Goal: Transaction & Acquisition: Book appointment/travel/reservation

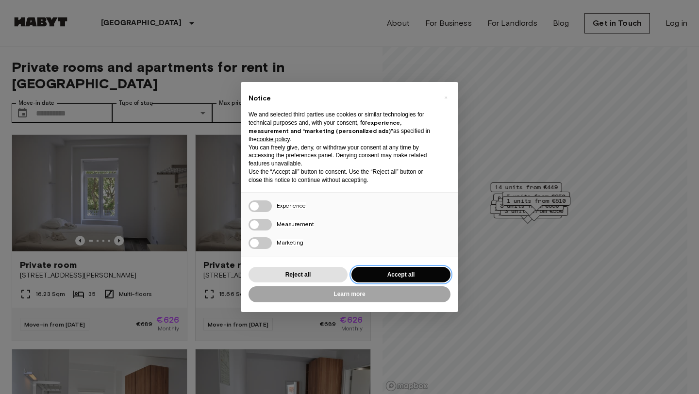
click at [392, 275] on button "Accept all" at bounding box center [401, 275] width 99 height 16
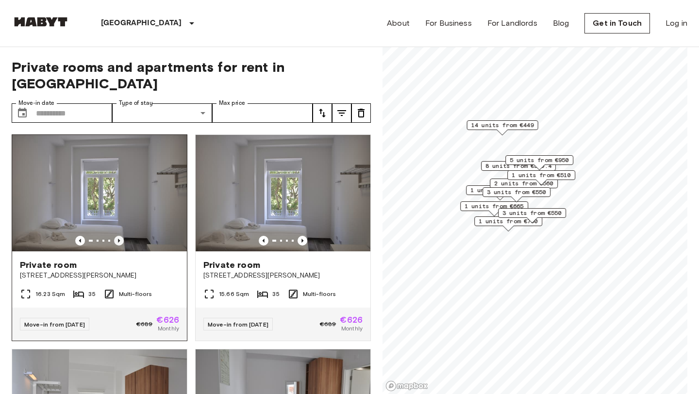
click at [121, 236] on icon "Previous image" at bounding box center [119, 241] width 10 height 10
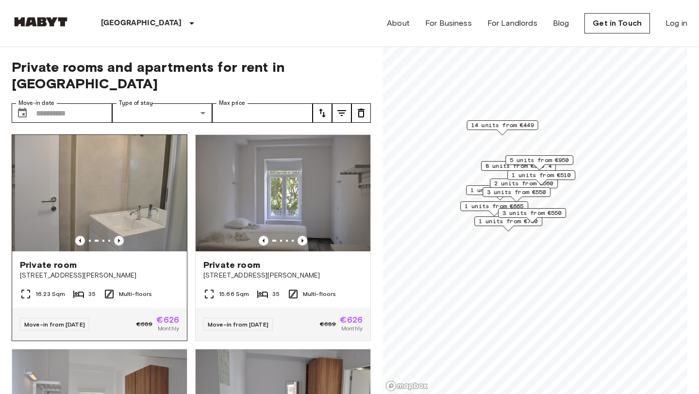
click at [121, 236] on icon "Previous image" at bounding box center [119, 241] width 10 height 10
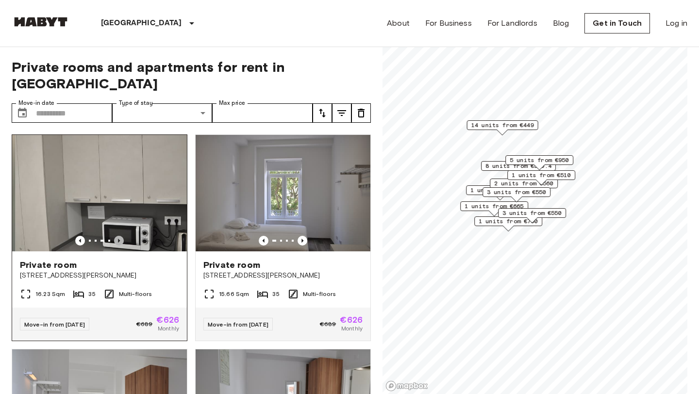
click at [121, 236] on icon "Previous image" at bounding box center [119, 241] width 10 height 10
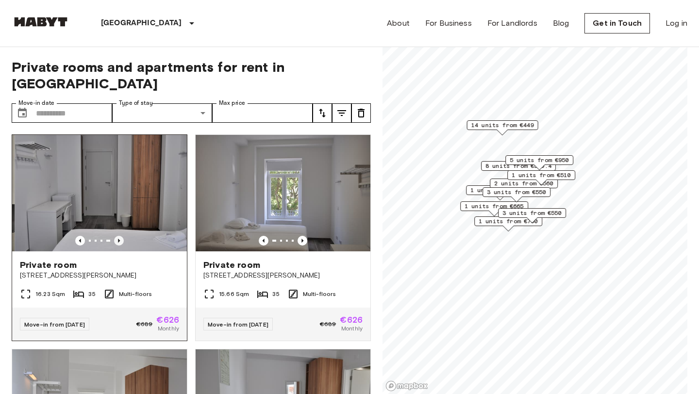
click at [121, 236] on icon "Previous image" at bounding box center [119, 241] width 10 height 10
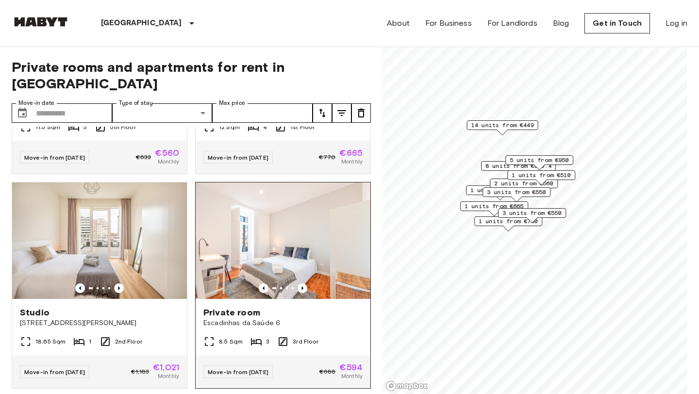
scroll to position [1026, 0]
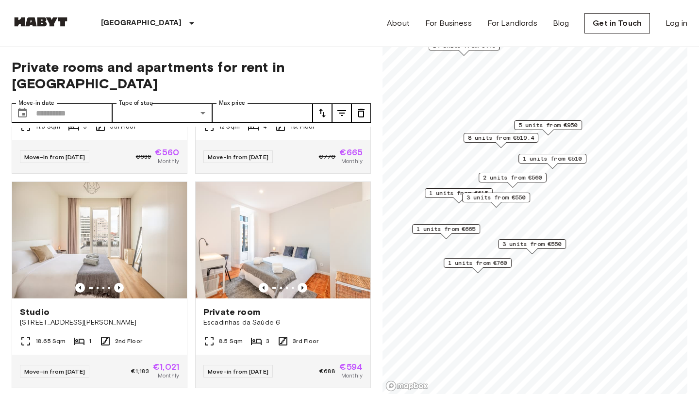
click at [503, 140] on span "8 units from €519.4" at bounding box center [501, 138] width 66 height 9
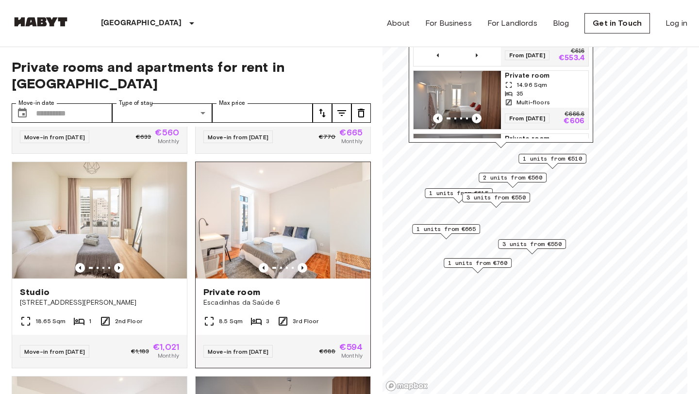
scroll to position [1052, 0]
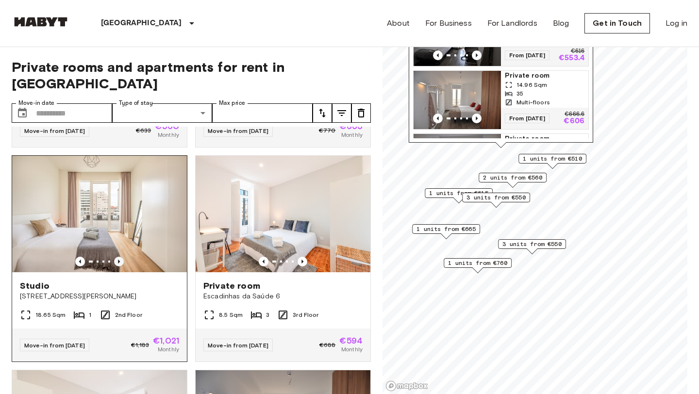
click at [118, 260] on icon "Previous image" at bounding box center [119, 262] width 2 height 4
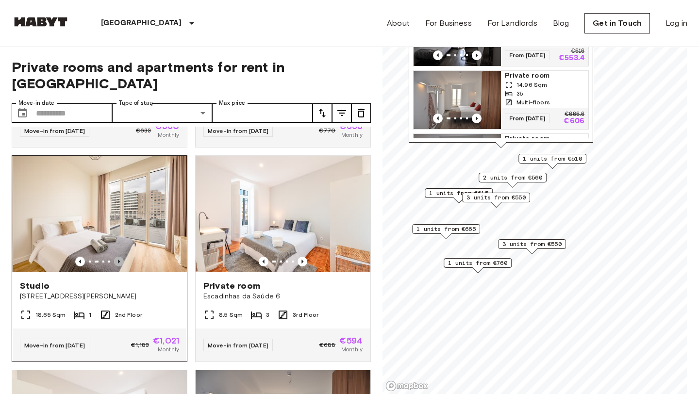
click at [118, 260] on icon "Previous image" at bounding box center [119, 262] width 2 height 4
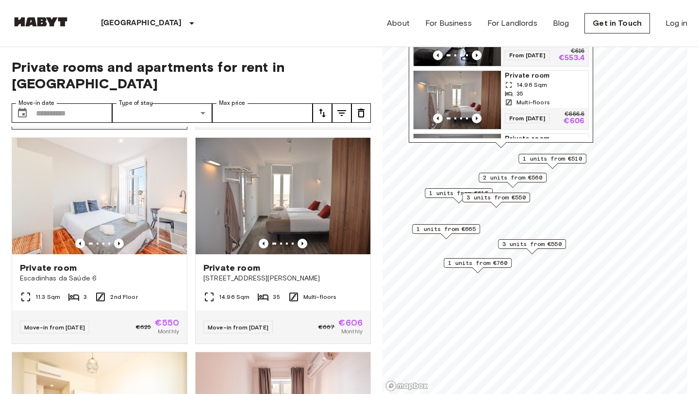
scroll to position [1287, 0]
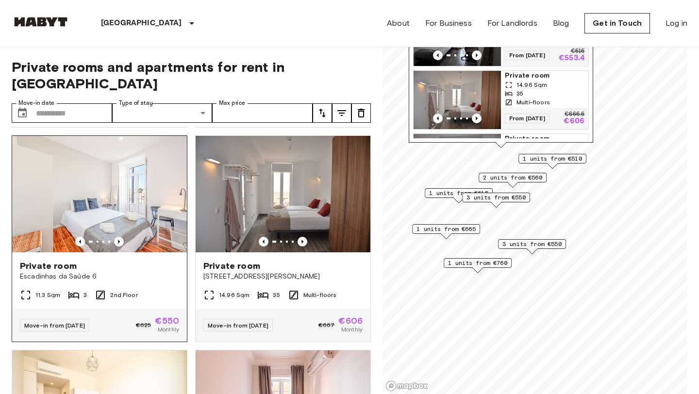
click at [72, 260] on span "Private room" at bounding box center [48, 266] width 57 height 12
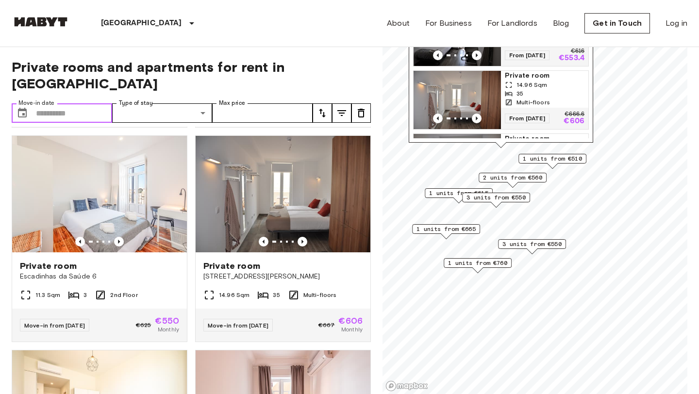
click at [75, 103] on input "Move-in date" at bounding box center [74, 112] width 76 height 19
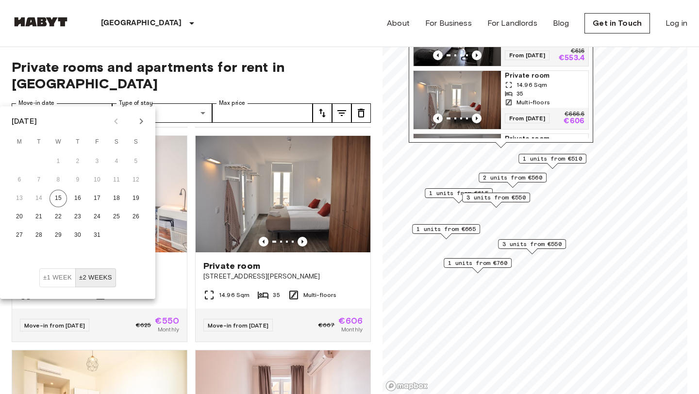
click at [145, 117] on icon "Next month" at bounding box center [142, 122] width 12 height 12
click at [80, 217] on button "22" at bounding box center [77, 216] width 17 height 17
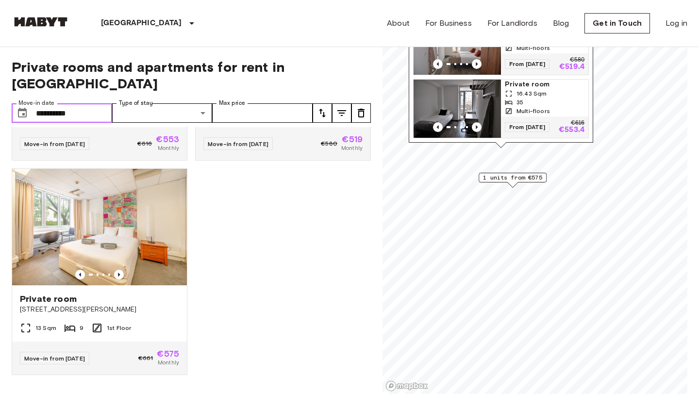
scroll to position [164, 0]
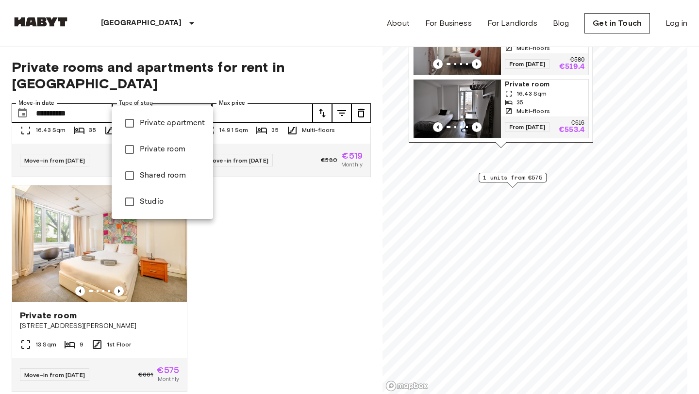
click at [93, 98] on div at bounding box center [349, 197] width 699 height 394
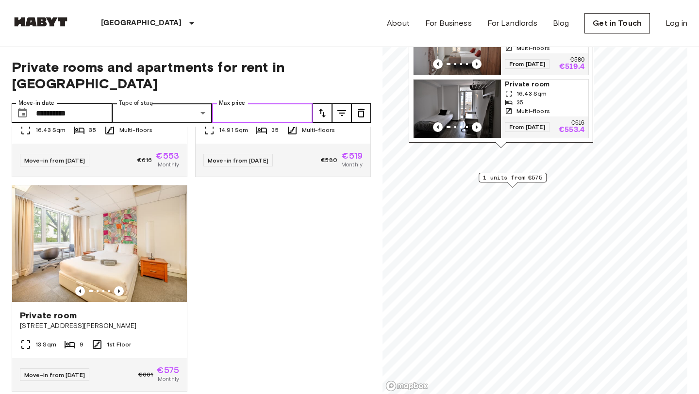
click at [233, 103] on input "Max price" at bounding box center [262, 112] width 101 height 19
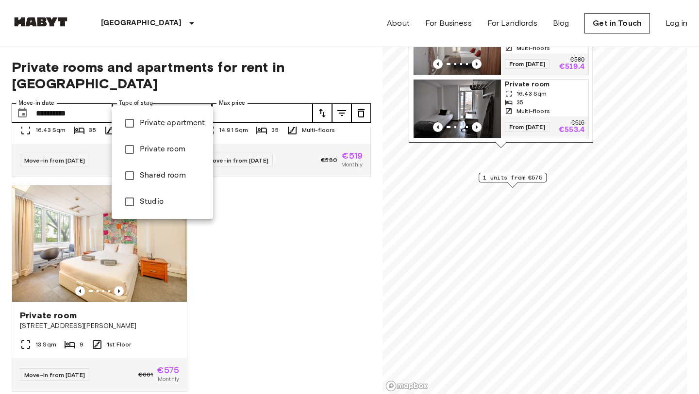
click at [88, 95] on div at bounding box center [349, 197] width 699 height 394
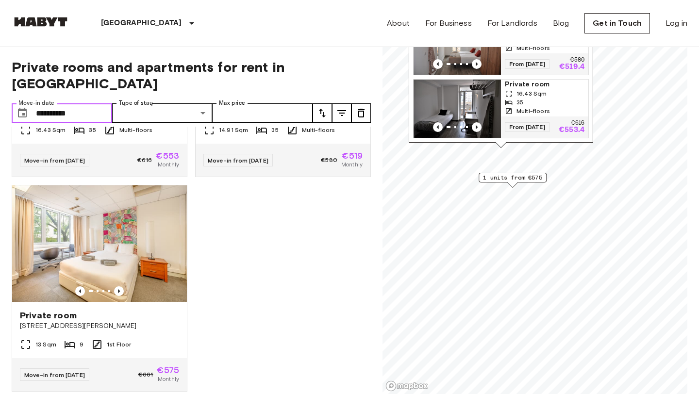
click at [77, 103] on input "**********" at bounding box center [74, 112] width 76 height 19
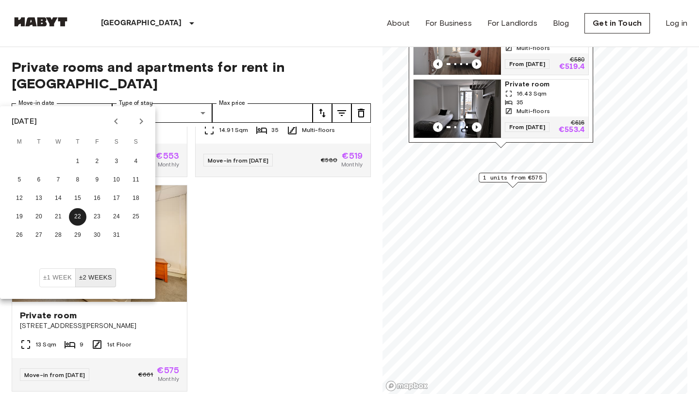
click at [88, 280] on button "±2 weeks" at bounding box center [95, 278] width 41 height 19
click at [38, 201] on button "13" at bounding box center [38, 198] width 17 height 17
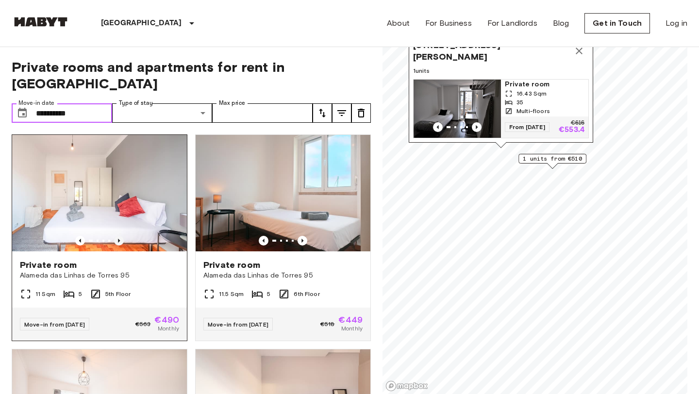
click at [119, 236] on icon "Previous image" at bounding box center [119, 241] width 10 height 10
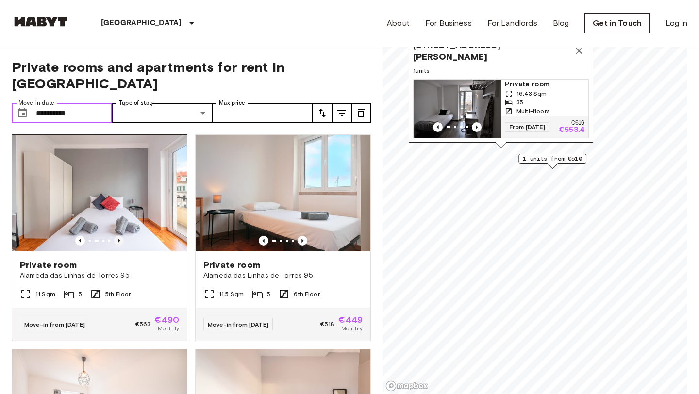
click at [119, 236] on icon "Previous image" at bounding box center [119, 241] width 10 height 10
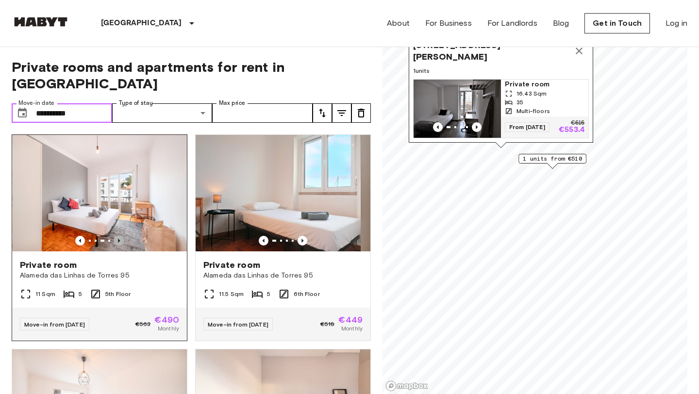
click at [119, 236] on icon "Previous image" at bounding box center [119, 241] width 10 height 10
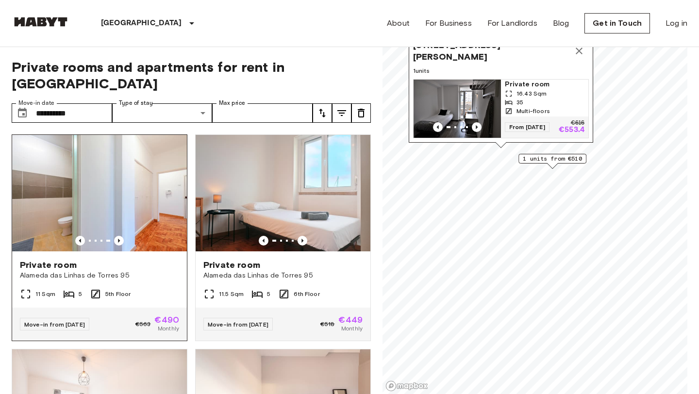
click at [66, 259] on span "Private room" at bounding box center [48, 265] width 57 height 12
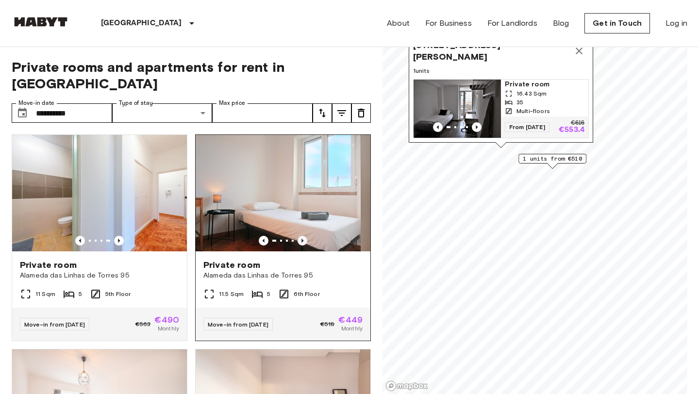
click at [304, 236] on icon "Previous image" at bounding box center [303, 241] width 10 height 10
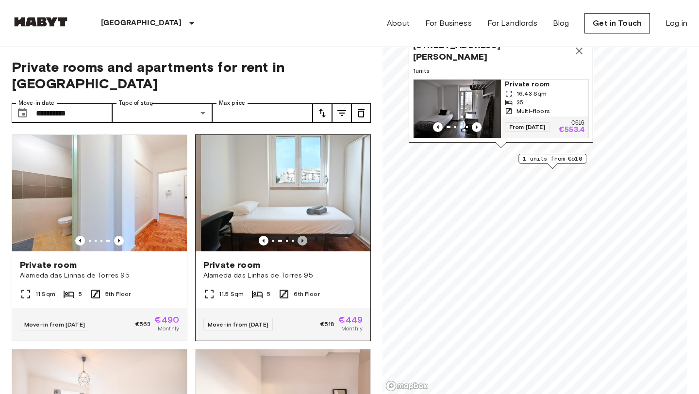
click at [304, 236] on icon "Previous image" at bounding box center [303, 241] width 10 height 10
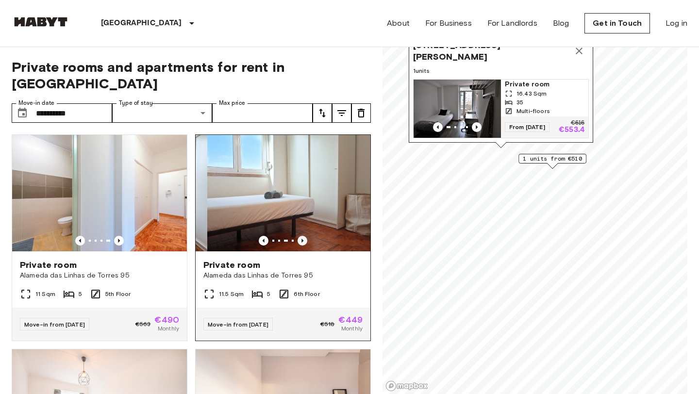
click at [304, 236] on icon "Previous image" at bounding box center [303, 241] width 10 height 10
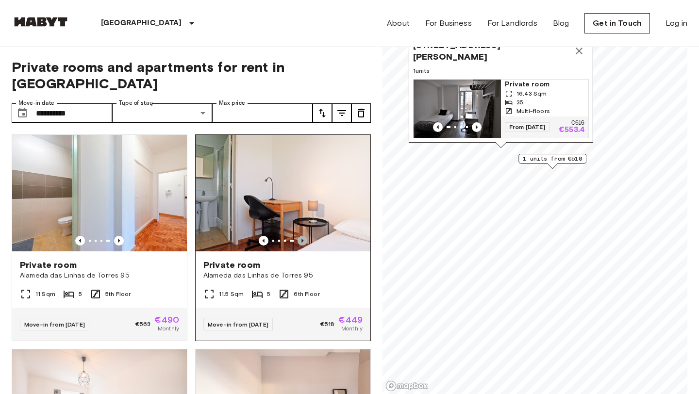
click at [304, 236] on icon "Previous image" at bounding box center [303, 241] width 10 height 10
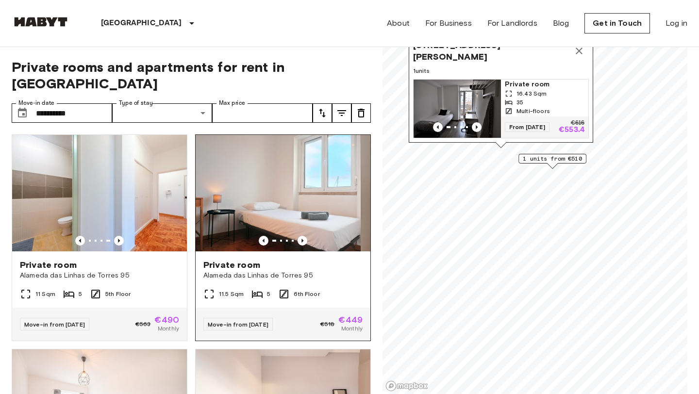
click at [256, 259] on span "Private room" at bounding box center [231, 265] width 57 height 12
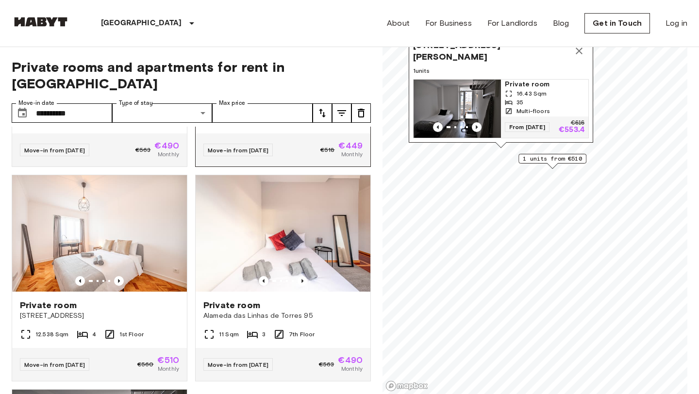
scroll to position [203, 0]
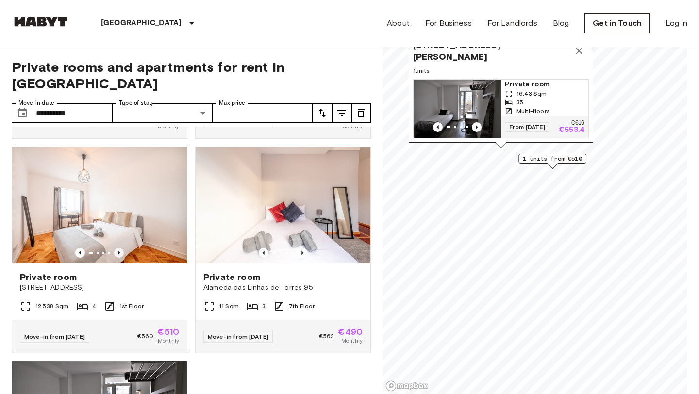
click at [119, 251] on icon "Previous image" at bounding box center [119, 253] width 2 height 4
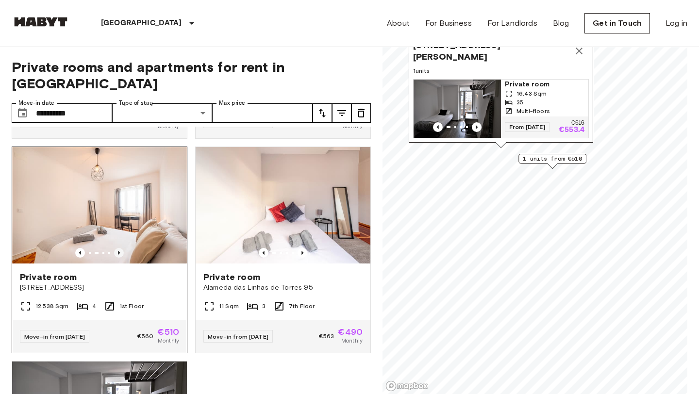
click at [119, 251] on icon "Previous image" at bounding box center [119, 253] width 2 height 4
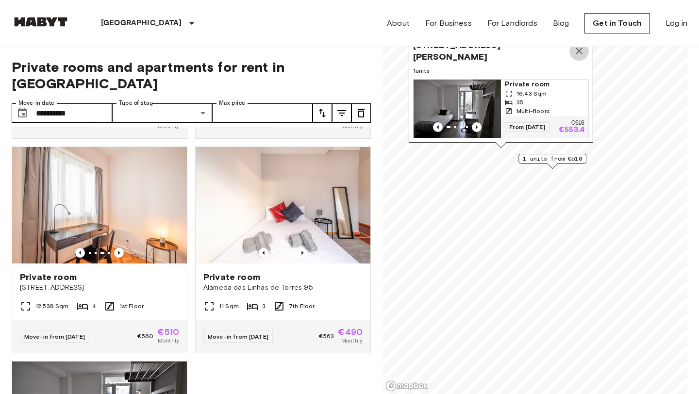
click at [577, 51] on icon "Map marker" at bounding box center [580, 51] width 12 height 12
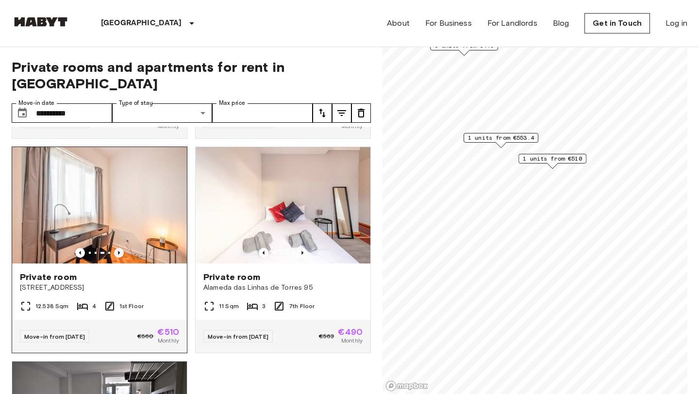
click at [120, 248] on icon "Previous image" at bounding box center [119, 253] width 10 height 10
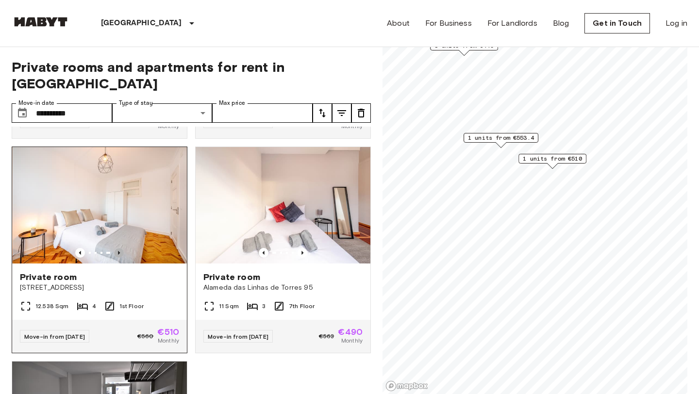
click at [120, 248] on icon "Previous image" at bounding box center [119, 253] width 10 height 10
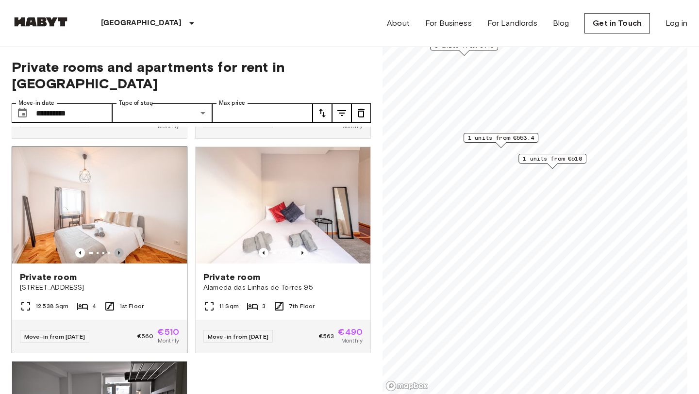
click at [120, 248] on icon "Previous image" at bounding box center [119, 253] width 10 height 10
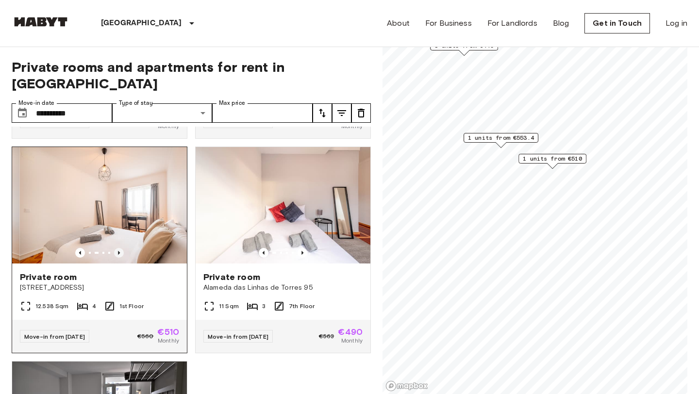
click at [120, 248] on icon "Previous image" at bounding box center [119, 253] width 10 height 10
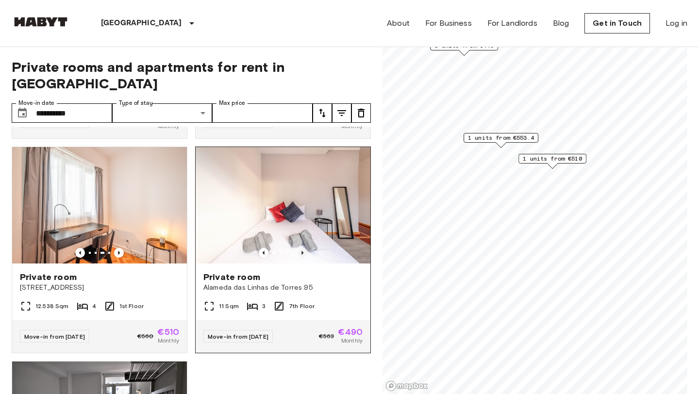
click at [305, 248] on icon "Previous image" at bounding box center [303, 253] width 10 height 10
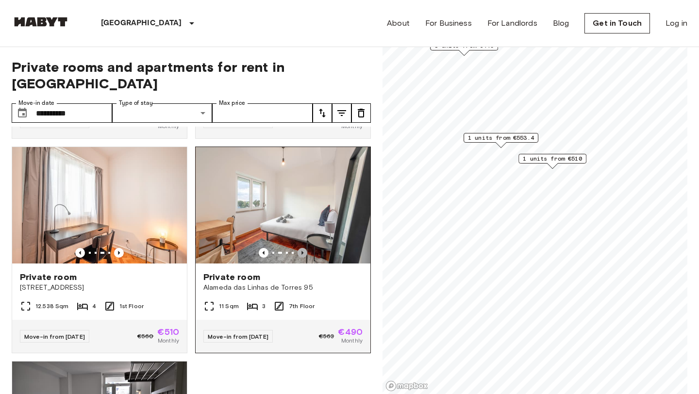
click at [305, 248] on icon "Previous image" at bounding box center [303, 253] width 10 height 10
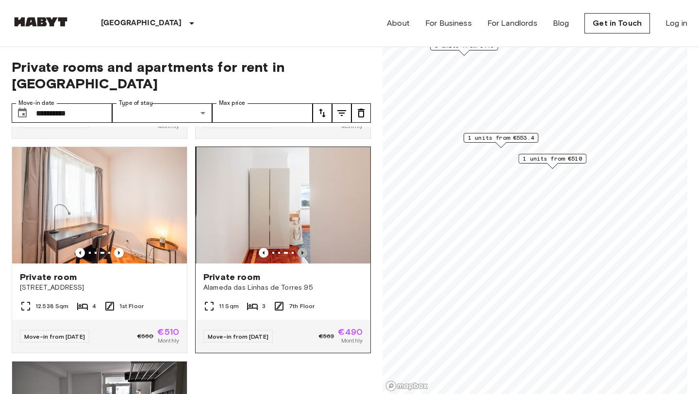
click at [305, 248] on icon "Previous image" at bounding box center [303, 253] width 10 height 10
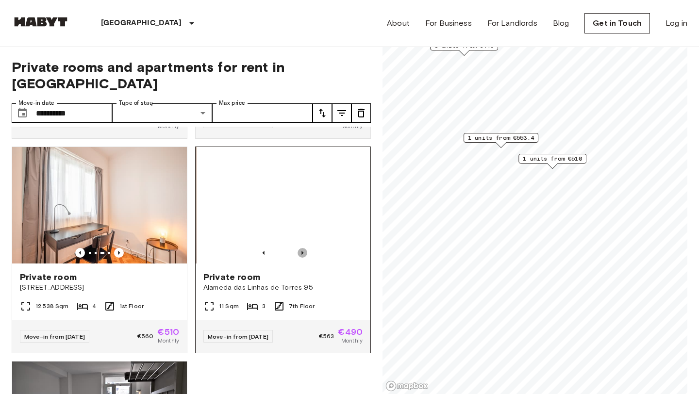
click at [305, 248] on icon "Previous image" at bounding box center [303, 253] width 10 height 10
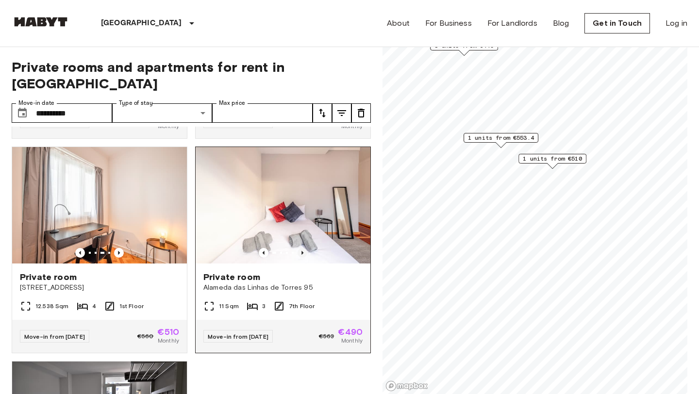
click at [305, 248] on icon "Previous image" at bounding box center [303, 253] width 10 height 10
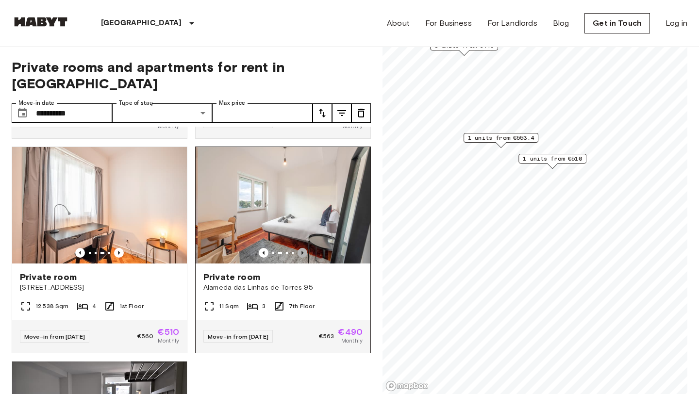
click at [305, 248] on icon "Previous image" at bounding box center [303, 253] width 10 height 10
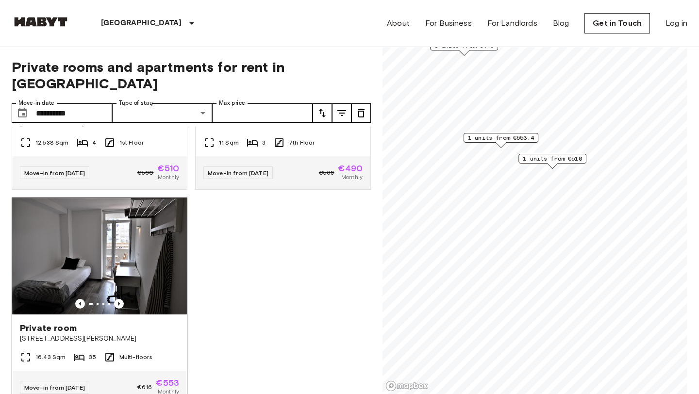
scroll to position [379, 0]
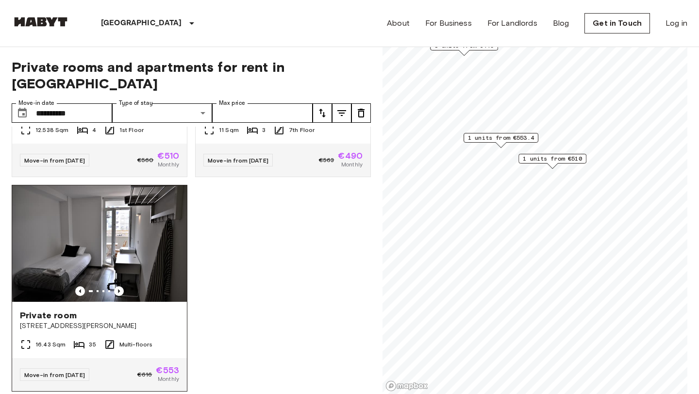
click at [68, 310] on span "Private room" at bounding box center [48, 316] width 57 height 12
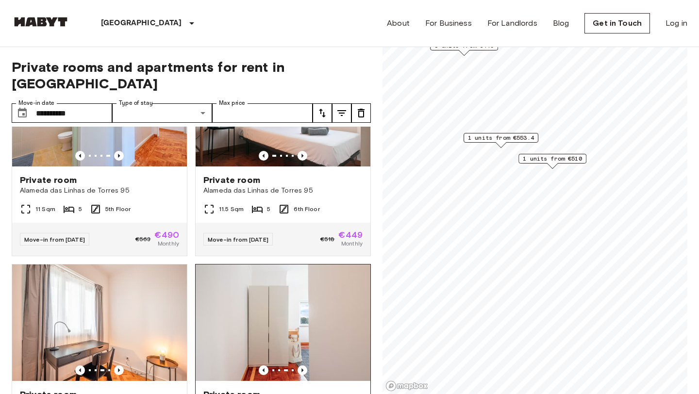
scroll to position [0, 0]
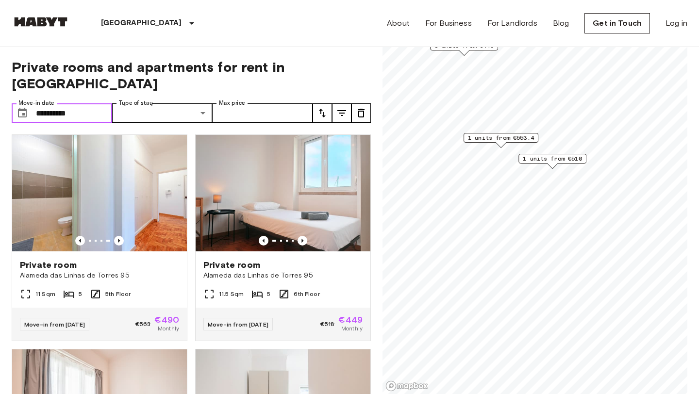
click at [88, 103] on input "**********" at bounding box center [74, 112] width 76 height 19
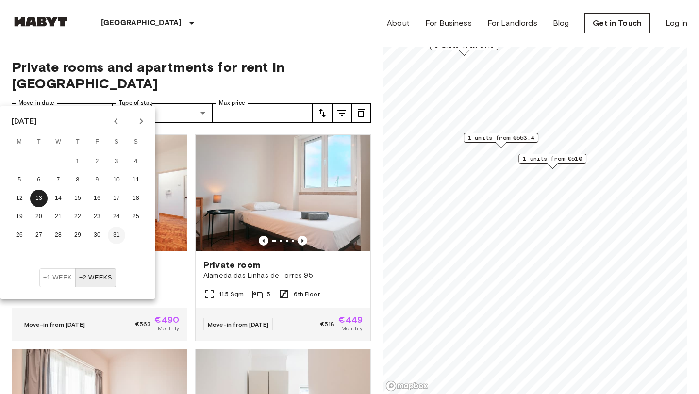
click at [115, 235] on button "31" at bounding box center [116, 235] width 17 height 17
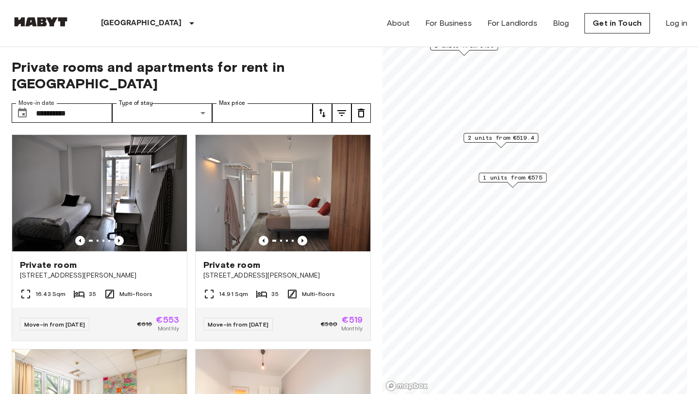
click at [265, 76] on div "**********" at bounding box center [191, 221] width 359 height 348
click at [85, 103] on input "**********" at bounding box center [74, 112] width 76 height 19
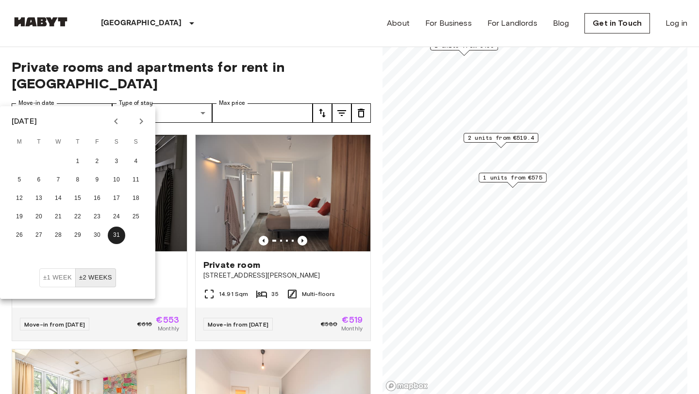
click at [136, 125] on icon "Next month" at bounding box center [142, 122] width 12 height 12
click at [138, 159] on button "1" at bounding box center [135, 161] width 17 height 17
type input "**********"
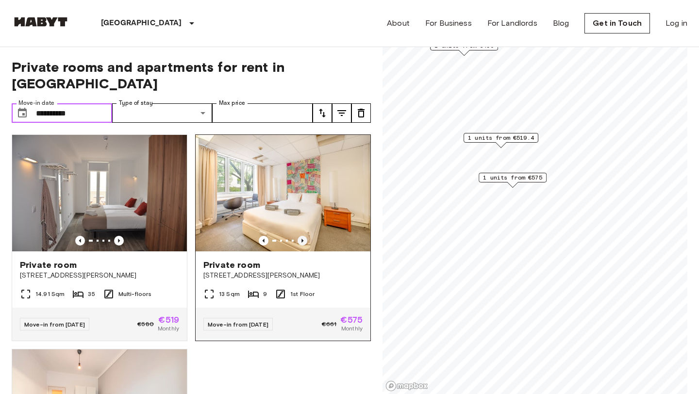
click at [303, 236] on icon "Previous image" at bounding box center [303, 241] width 10 height 10
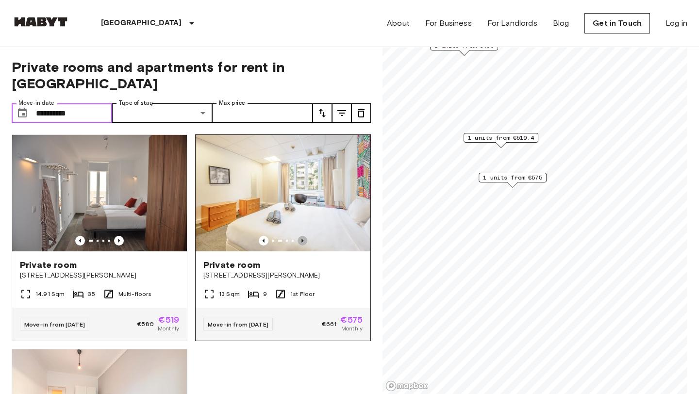
click at [303, 236] on icon "Previous image" at bounding box center [303, 241] width 10 height 10
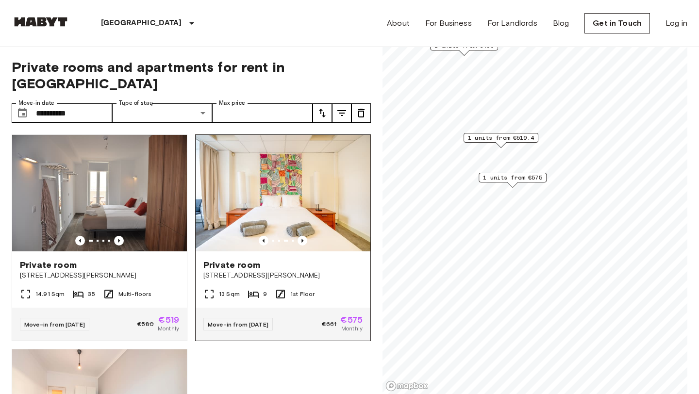
click at [249, 259] on span "Private room" at bounding box center [231, 265] width 57 height 12
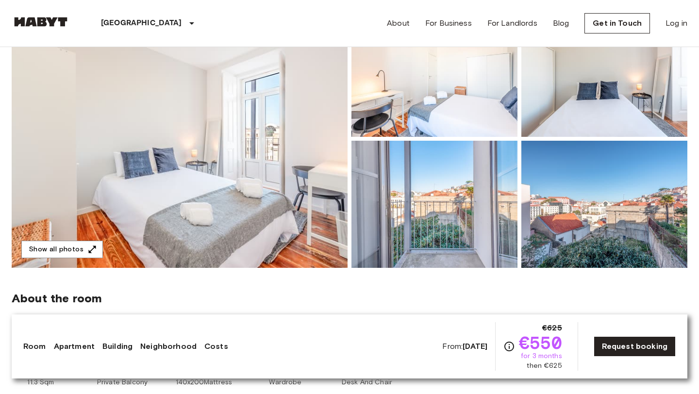
scroll to position [127, 0]
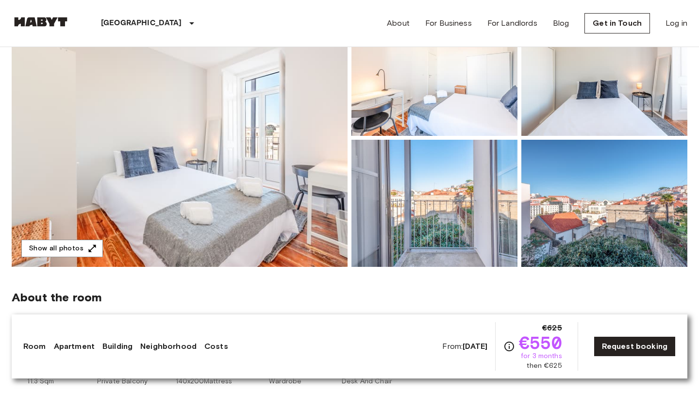
click at [287, 188] on img at bounding box center [180, 138] width 336 height 258
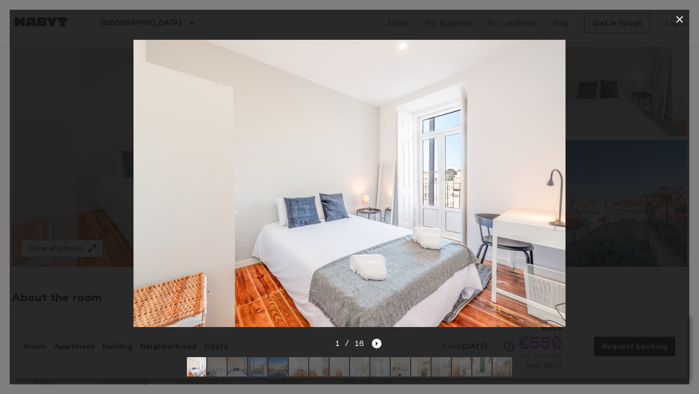
click at [376, 344] on icon "Next image" at bounding box center [377, 344] width 2 height 4
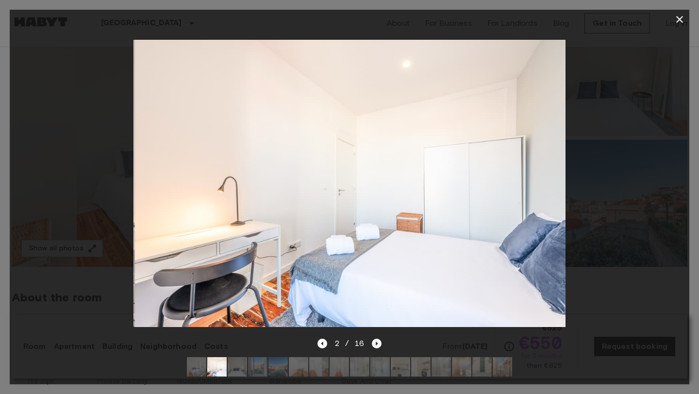
click at [376, 344] on icon "Next image" at bounding box center [377, 344] width 2 height 4
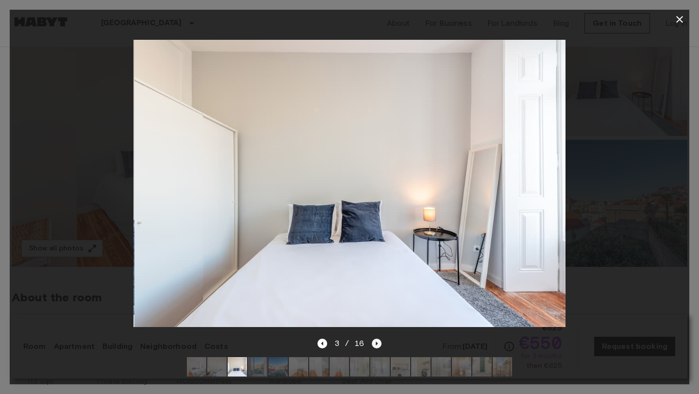
click at [376, 344] on icon "Next image" at bounding box center [377, 344] width 2 height 4
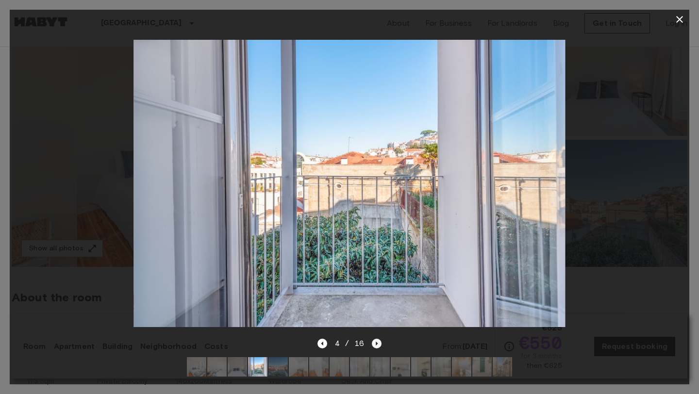
click at [377, 344] on icon "Next image" at bounding box center [377, 344] width 2 height 4
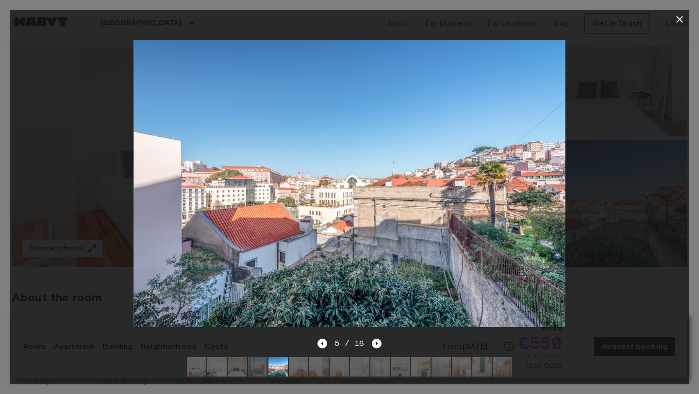
click at [377, 344] on icon "Next image" at bounding box center [377, 344] width 2 height 4
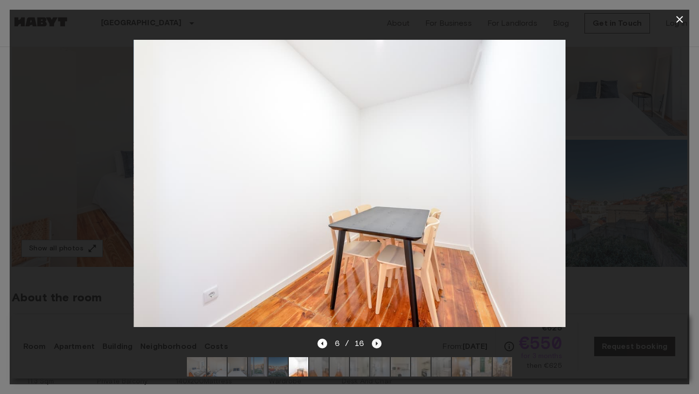
click at [377, 344] on icon "Next image" at bounding box center [377, 344] width 2 height 4
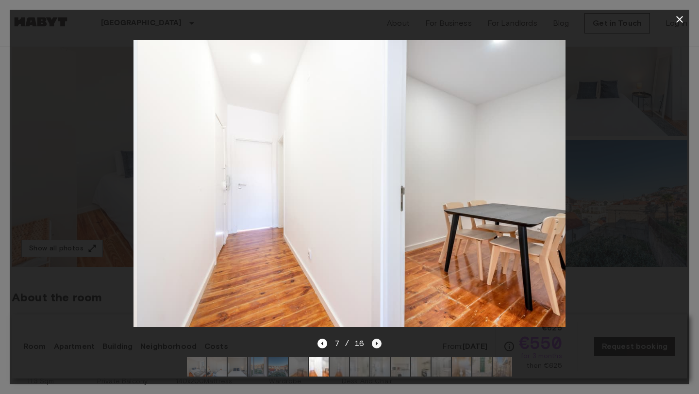
click at [377, 344] on icon "Next image" at bounding box center [377, 344] width 2 height 4
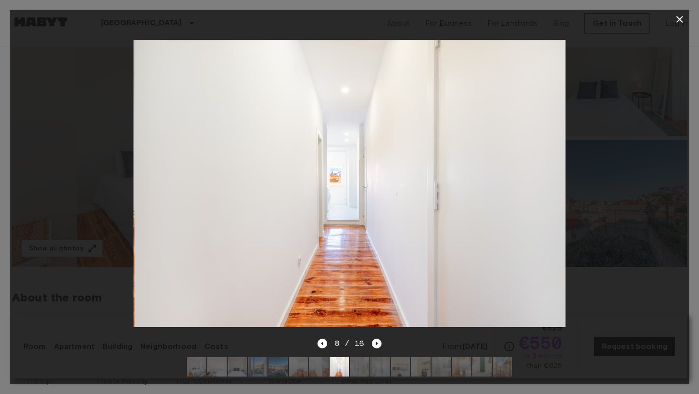
click at [377, 344] on icon "Next image" at bounding box center [377, 344] width 2 height 4
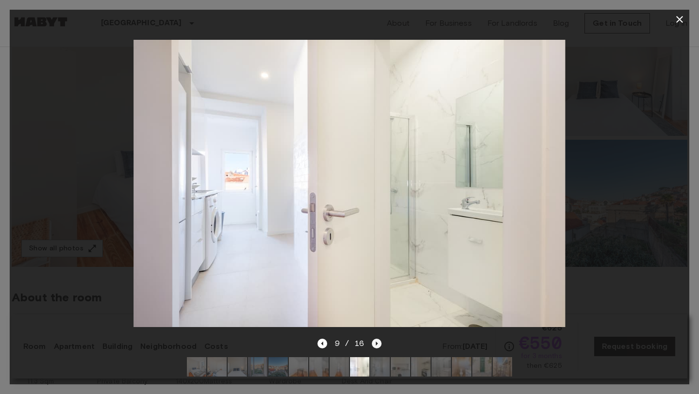
click at [377, 344] on icon "Next image" at bounding box center [377, 344] width 2 height 4
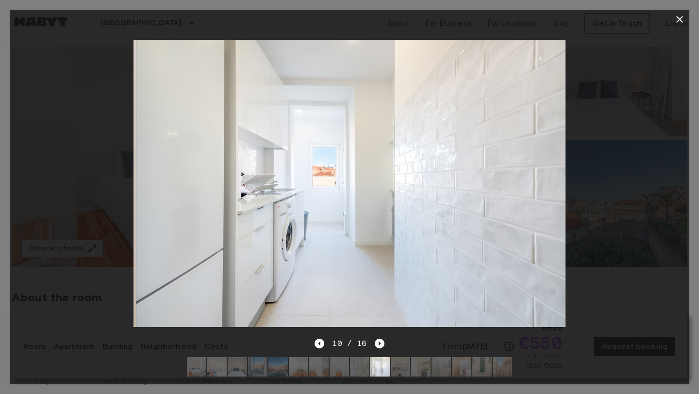
click at [377, 344] on icon "Next image" at bounding box center [380, 344] width 10 height 10
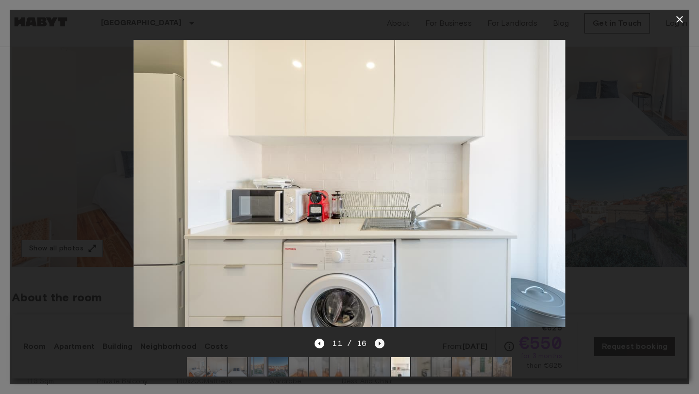
click at [377, 344] on icon "Next image" at bounding box center [380, 344] width 10 height 10
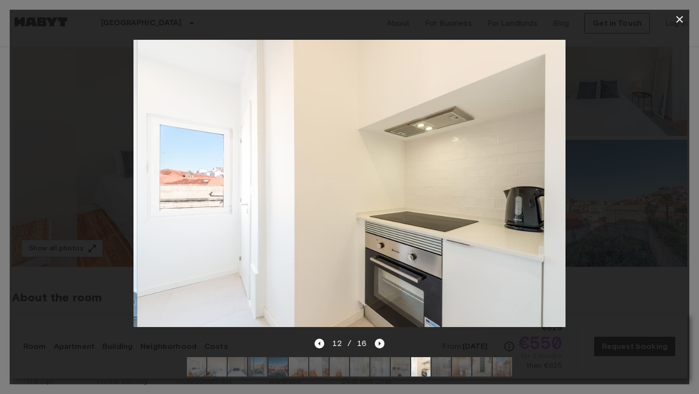
click at [378, 344] on icon "Next image" at bounding box center [380, 344] width 10 height 10
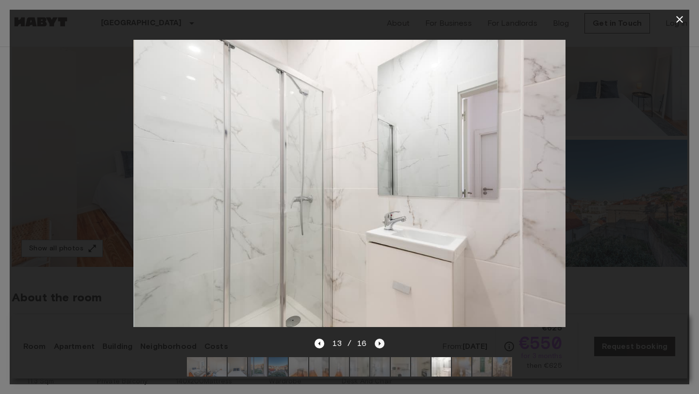
click at [378, 344] on icon "Next image" at bounding box center [380, 344] width 10 height 10
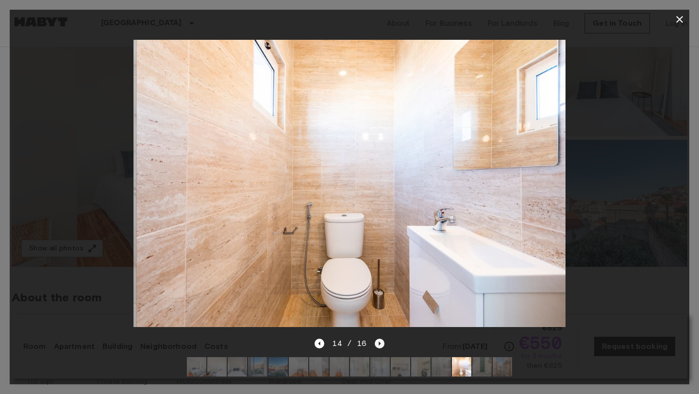
click at [379, 344] on icon "Next image" at bounding box center [380, 344] width 2 height 4
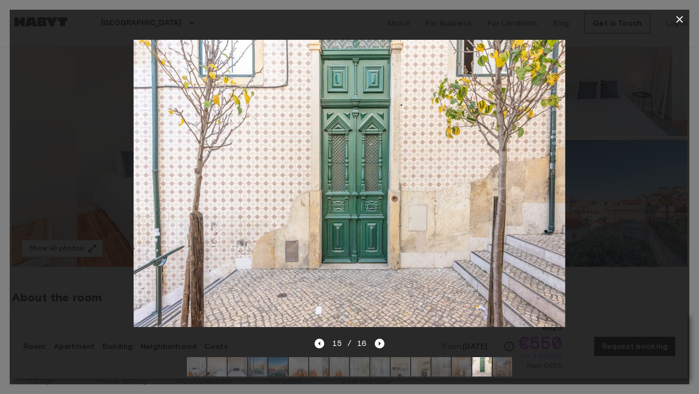
click at [679, 19] on icon "button" at bounding box center [680, 19] width 7 height 7
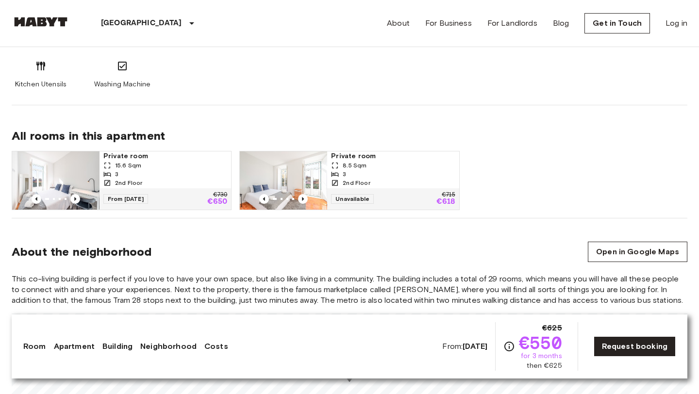
scroll to position [618, 0]
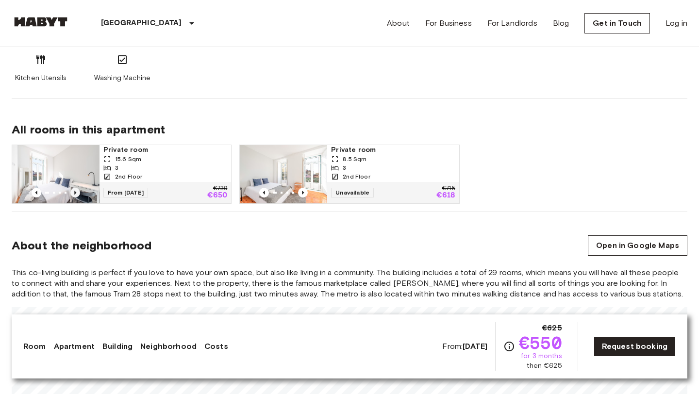
click at [75, 191] on icon "Previous image" at bounding box center [75, 193] width 2 height 4
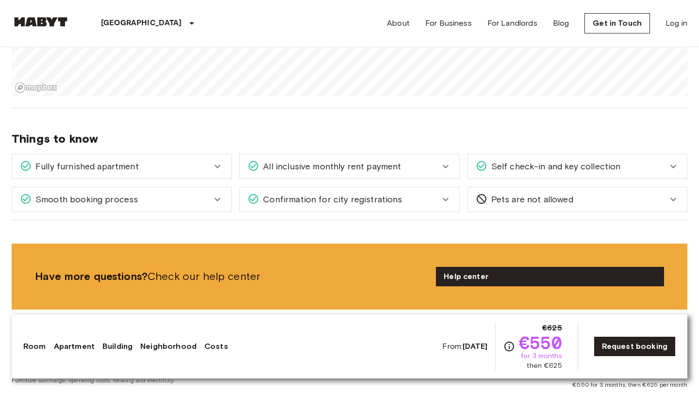
scroll to position [1017, 0]
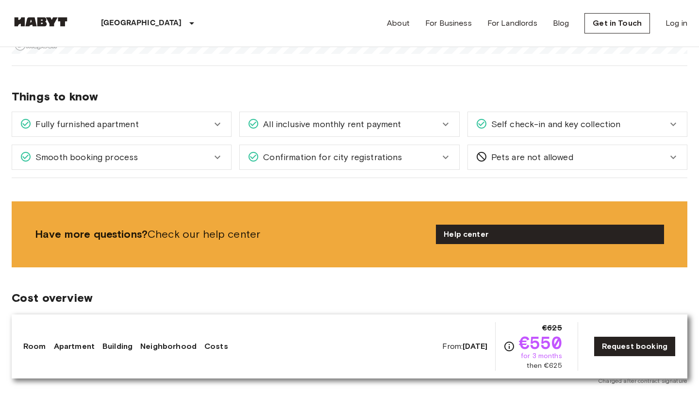
click at [444, 122] on icon at bounding box center [446, 125] width 12 height 12
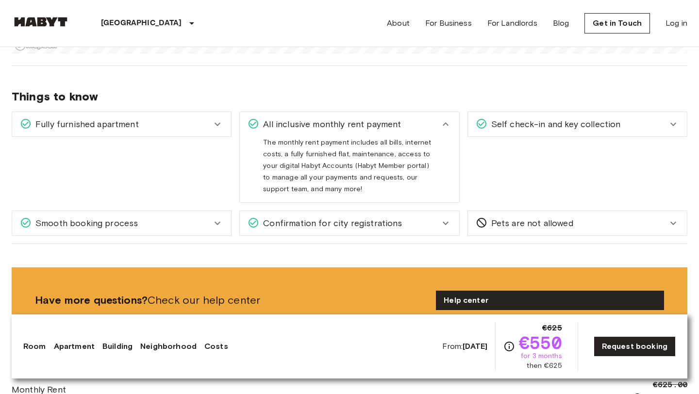
click at [444, 123] on icon at bounding box center [446, 125] width 12 height 12
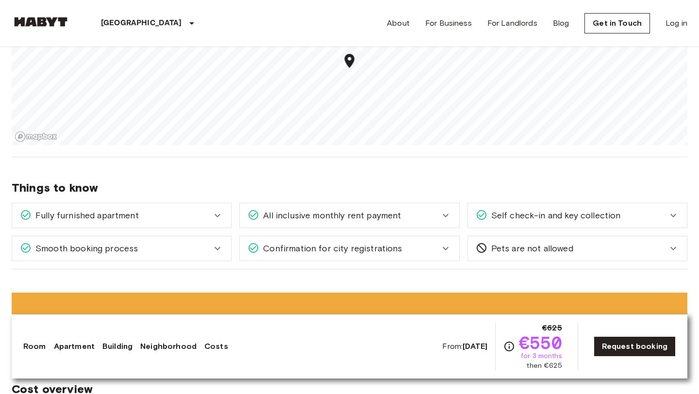
scroll to position [821, 0]
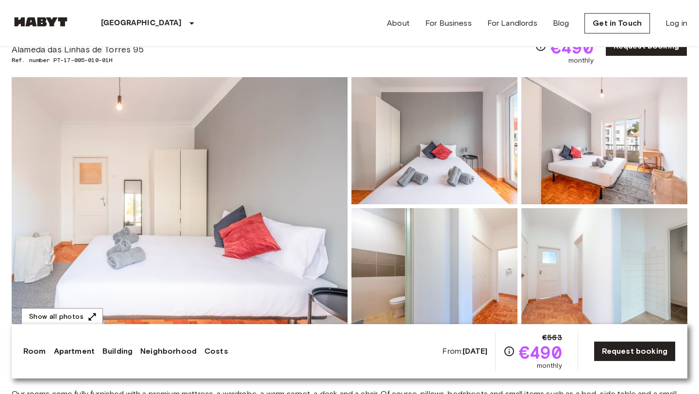
scroll to position [86, 0]
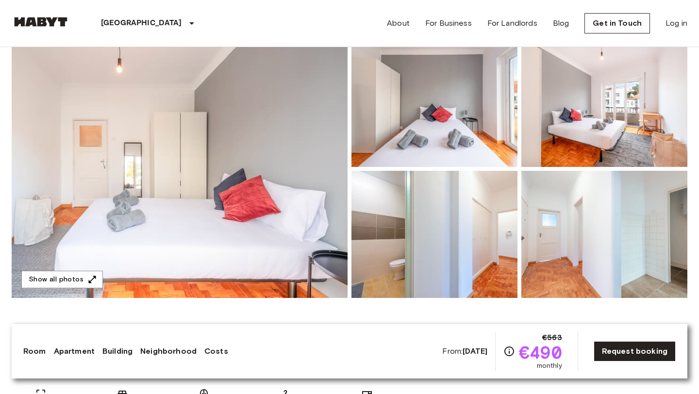
click at [295, 237] on img at bounding box center [180, 169] width 336 height 258
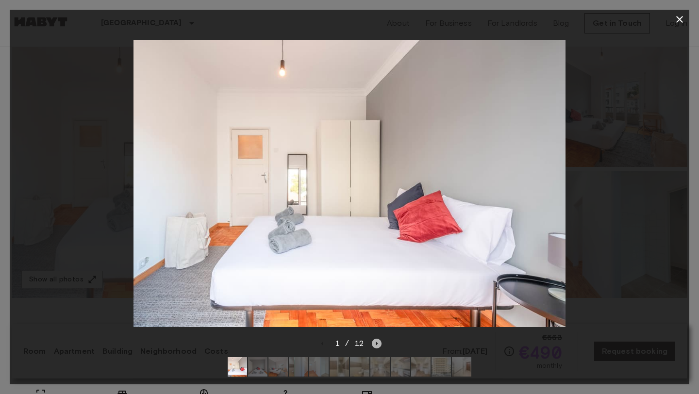
click at [376, 344] on icon "Next image" at bounding box center [377, 344] width 2 height 4
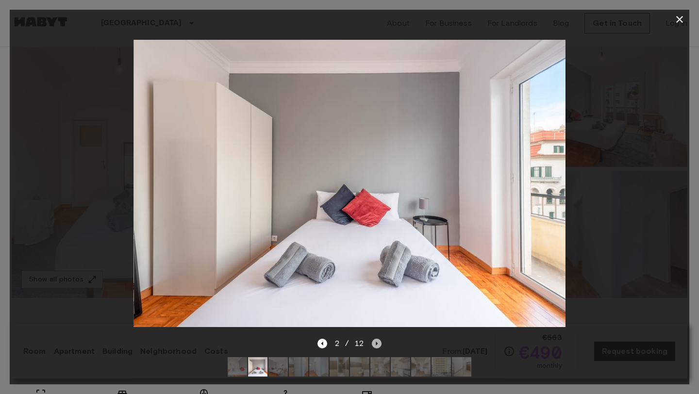
click at [376, 344] on icon "Next image" at bounding box center [377, 344] width 2 height 4
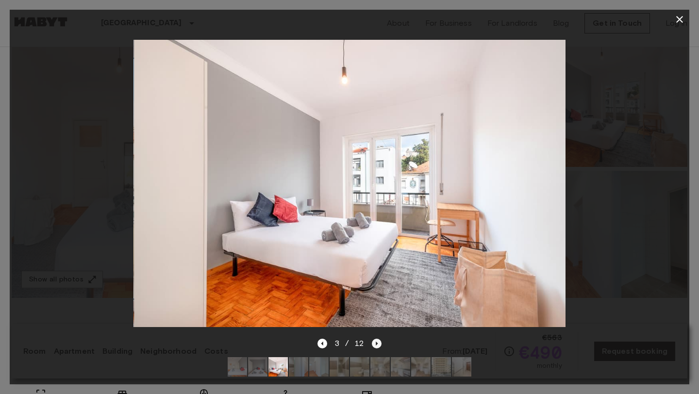
click at [376, 344] on icon "Next image" at bounding box center [377, 344] width 2 height 4
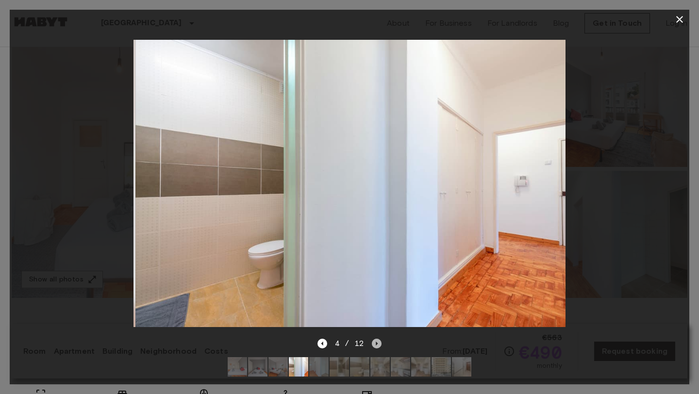
click at [376, 344] on icon "Next image" at bounding box center [377, 344] width 2 height 4
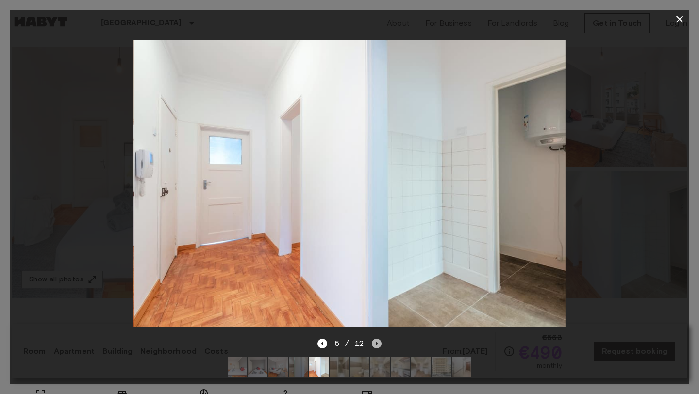
click at [376, 344] on icon "Next image" at bounding box center [377, 344] width 2 height 4
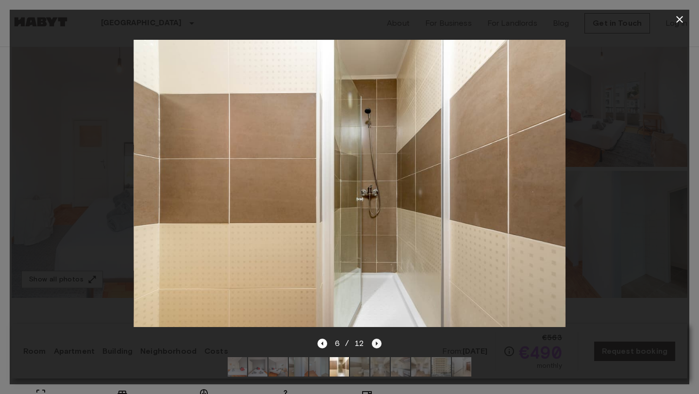
click at [376, 344] on icon "Next image" at bounding box center [377, 344] width 2 height 4
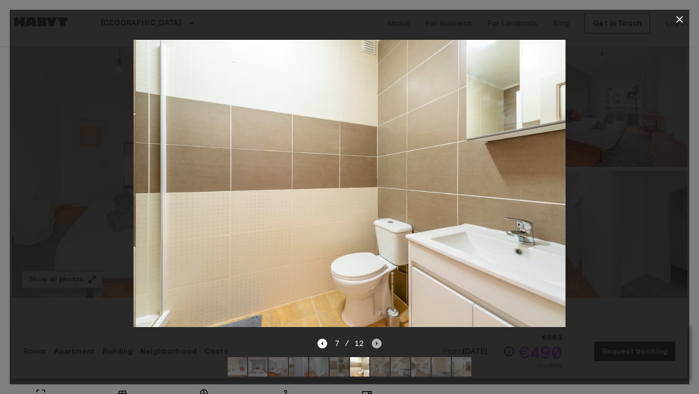
click at [377, 345] on icon "Next image" at bounding box center [377, 344] width 10 height 10
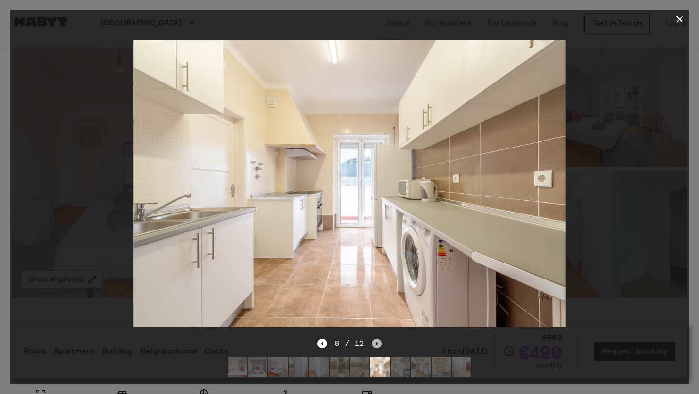
click at [377, 345] on icon "Next image" at bounding box center [377, 344] width 10 height 10
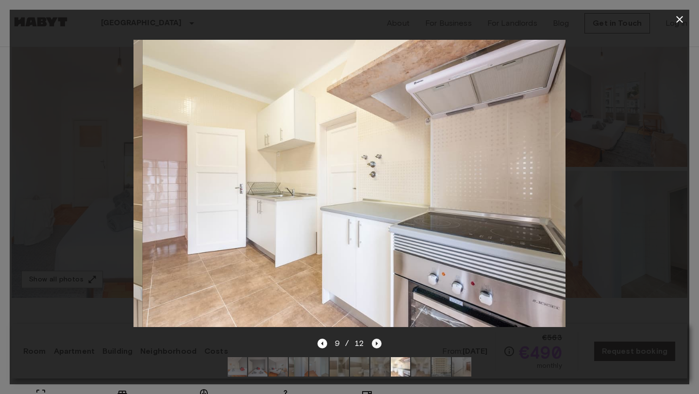
click at [377, 345] on icon "Next image" at bounding box center [377, 344] width 10 height 10
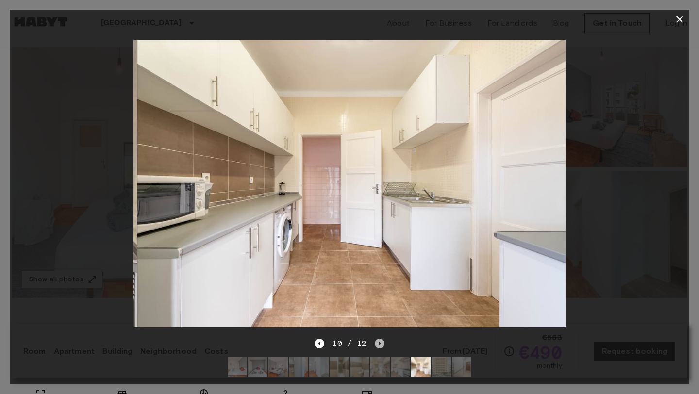
click at [377, 345] on icon "Next image" at bounding box center [380, 344] width 10 height 10
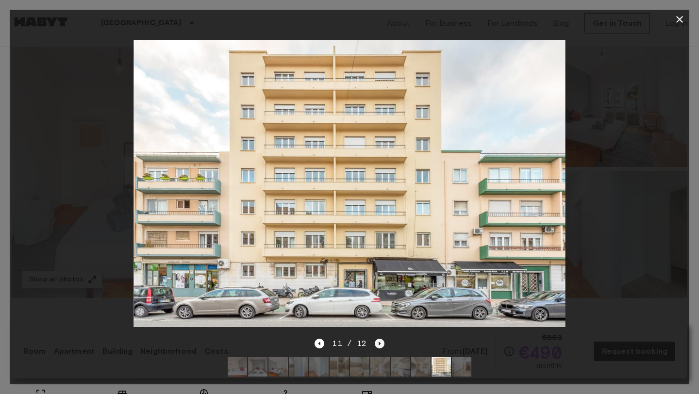
click at [377, 345] on icon "Next image" at bounding box center [380, 344] width 10 height 10
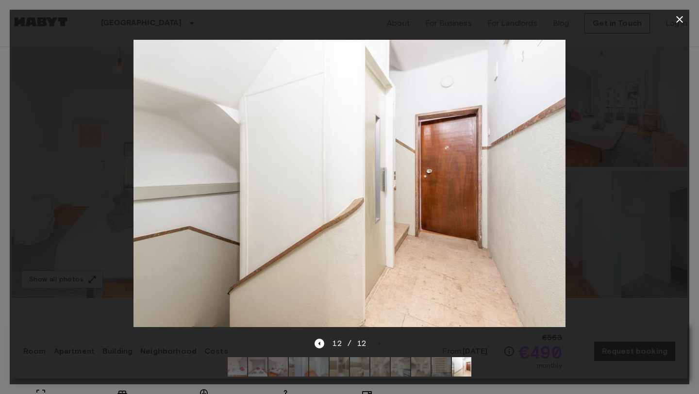
click at [678, 20] on icon "button" at bounding box center [680, 19] width 7 height 7
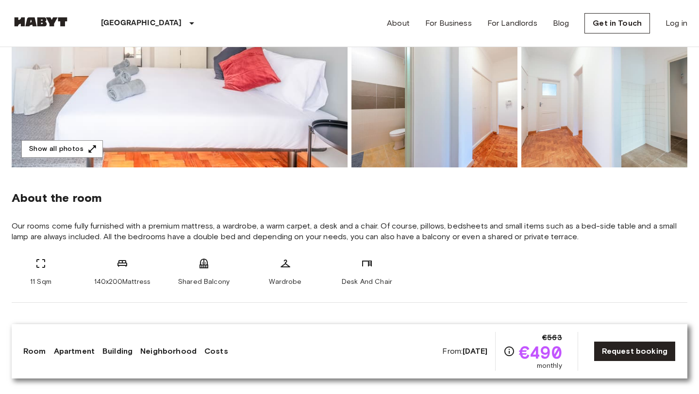
scroll to position [0, 0]
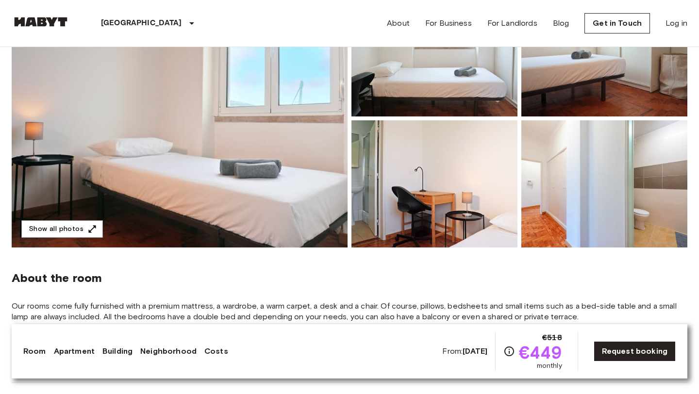
scroll to position [139, 0]
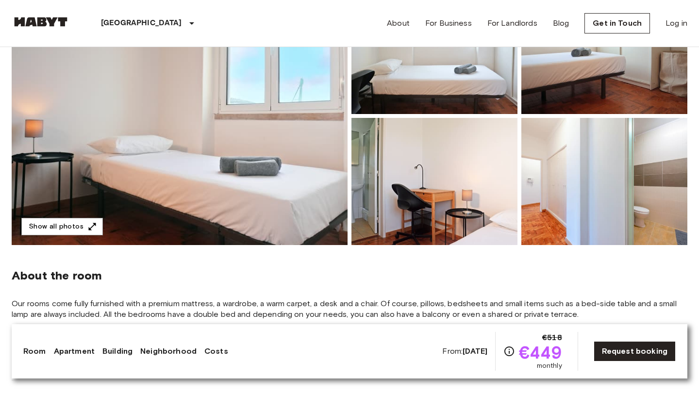
click at [296, 179] on img at bounding box center [180, 116] width 336 height 258
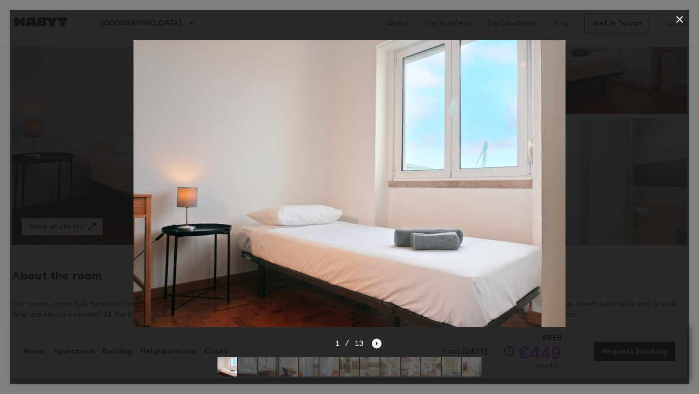
click at [378, 344] on icon "Next image" at bounding box center [377, 344] width 10 height 10
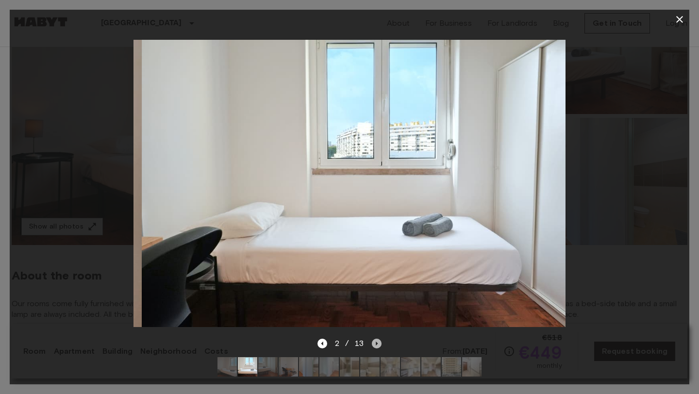
click at [378, 344] on icon "Next image" at bounding box center [377, 344] width 10 height 10
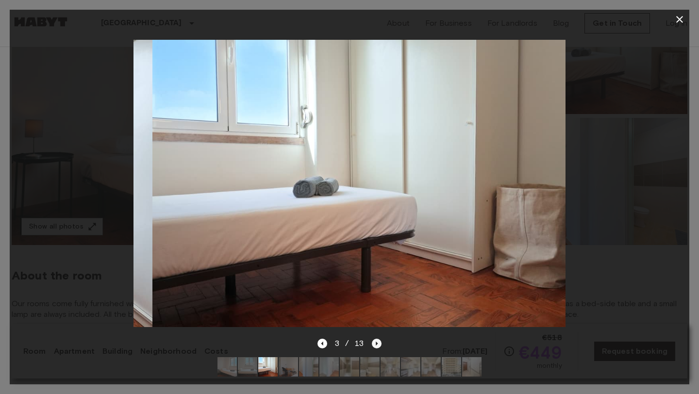
click at [378, 344] on icon "Next image" at bounding box center [377, 344] width 10 height 10
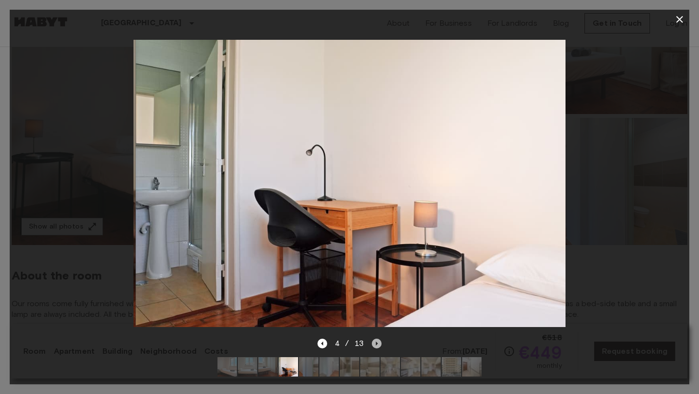
click at [378, 344] on icon "Next image" at bounding box center [377, 344] width 10 height 10
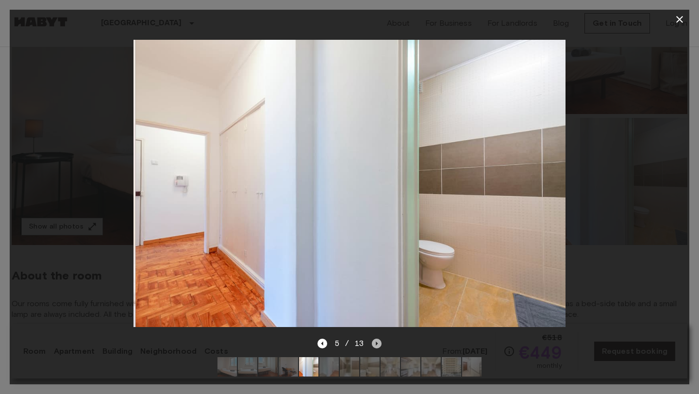
click at [378, 344] on icon "Next image" at bounding box center [377, 344] width 10 height 10
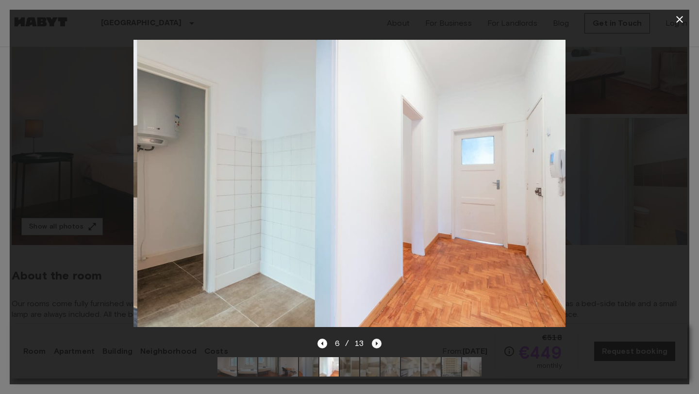
click at [378, 344] on icon "Next image" at bounding box center [377, 344] width 10 height 10
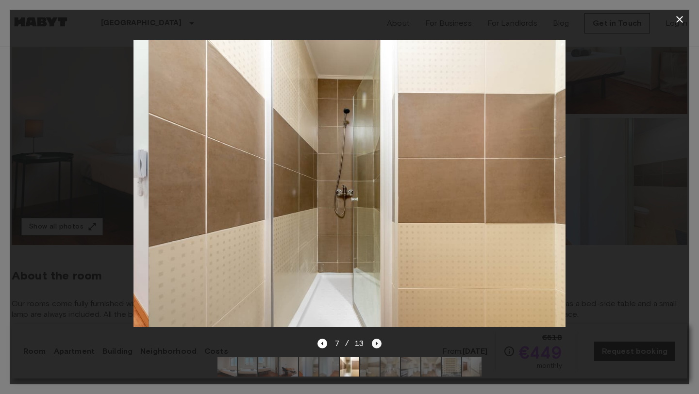
click at [378, 344] on icon "Next image" at bounding box center [377, 344] width 10 height 10
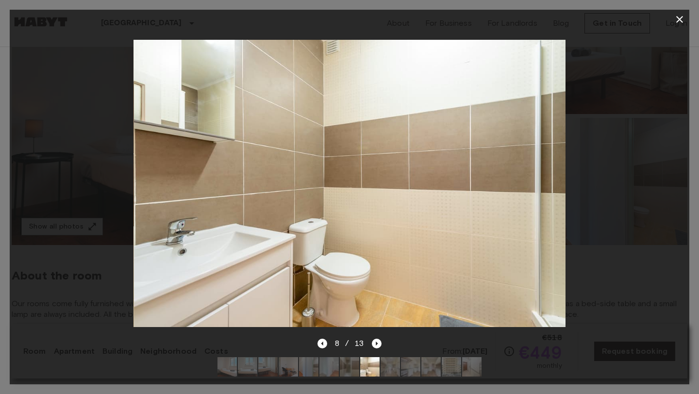
click at [677, 19] on icon "button" at bounding box center [680, 20] width 12 height 12
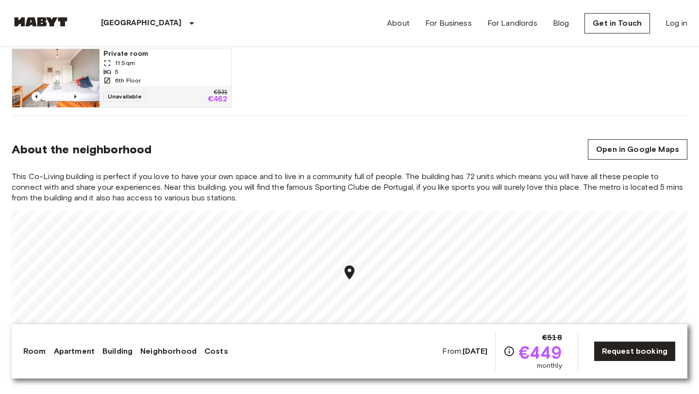
scroll to position [784, 0]
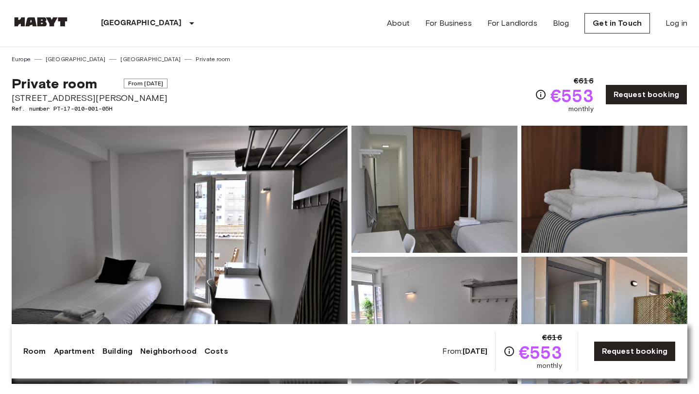
click at [266, 218] on img at bounding box center [180, 255] width 336 height 258
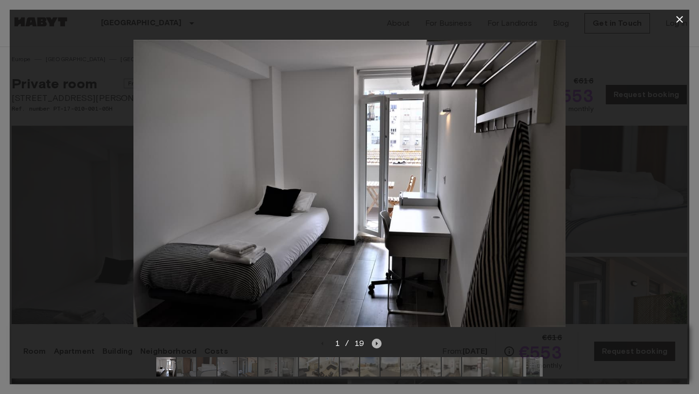
click at [376, 341] on icon "Next image" at bounding box center [377, 344] width 10 height 10
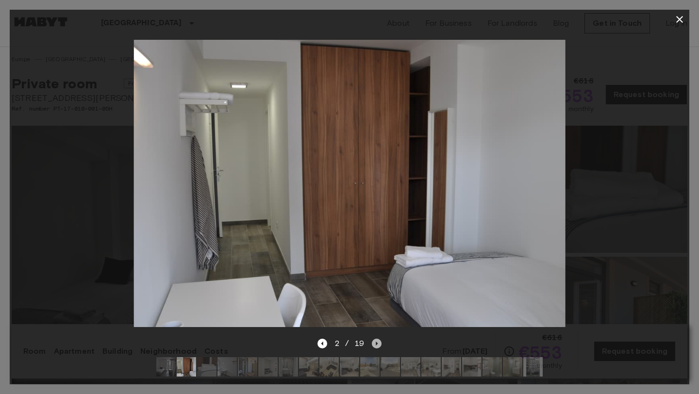
click at [376, 341] on icon "Next image" at bounding box center [377, 344] width 10 height 10
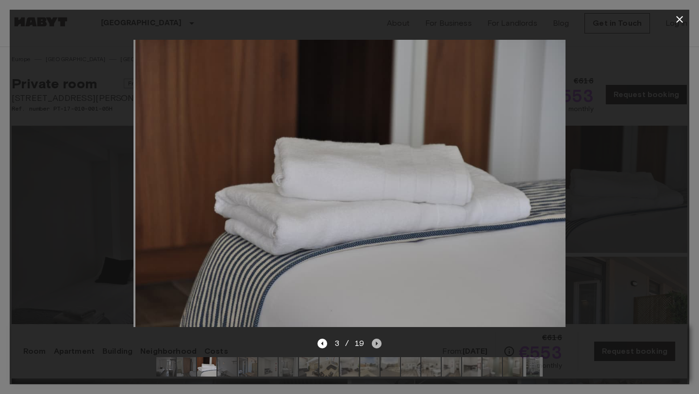
click at [376, 341] on icon "Next image" at bounding box center [377, 344] width 10 height 10
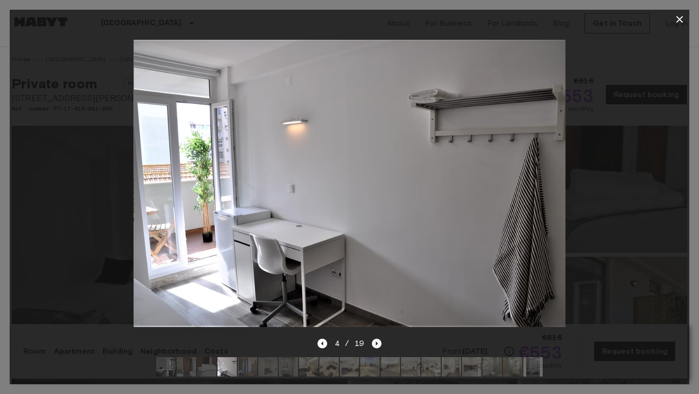
click at [376, 341] on icon "Next image" at bounding box center [377, 344] width 10 height 10
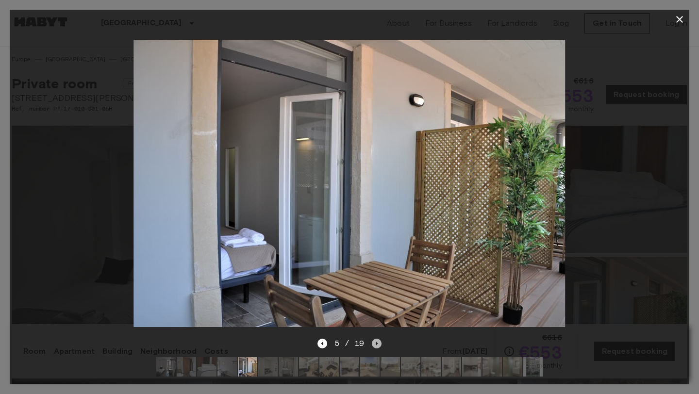
click at [376, 341] on icon "Next image" at bounding box center [377, 344] width 10 height 10
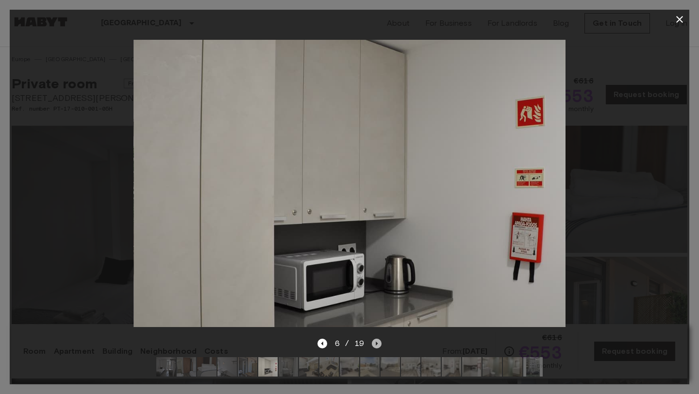
click at [376, 341] on icon "Next image" at bounding box center [377, 344] width 10 height 10
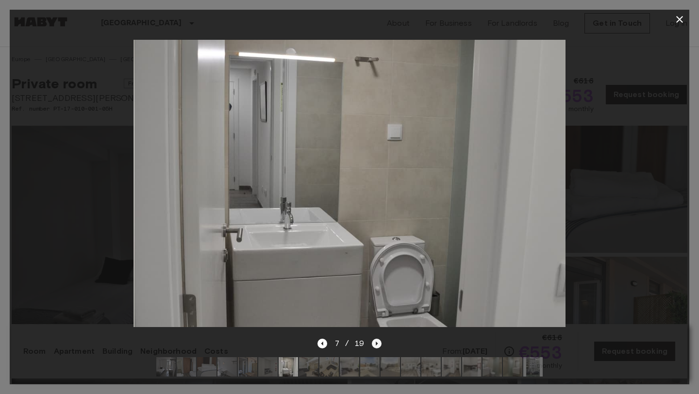
click at [376, 341] on icon "Next image" at bounding box center [377, 344] width 10 height 10
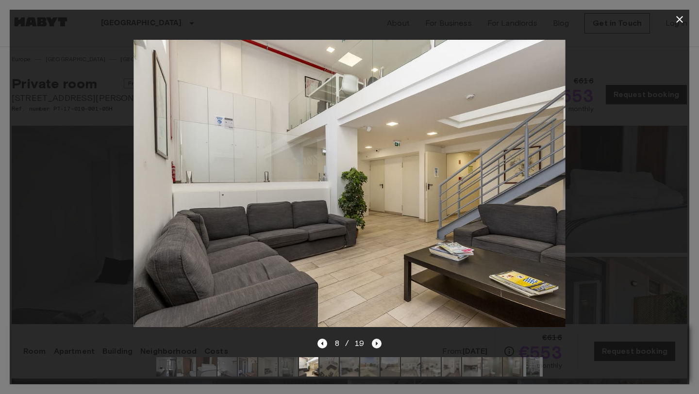
click at [376, 341] on icon "Next image" at bounding box center [377, 344] width 10 height 10
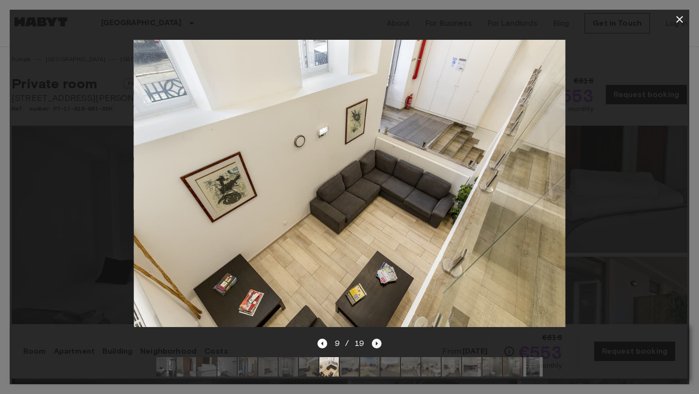
click at [376, 341] on icon "Next image" at bounding box center [377, 344] width 10 height 10
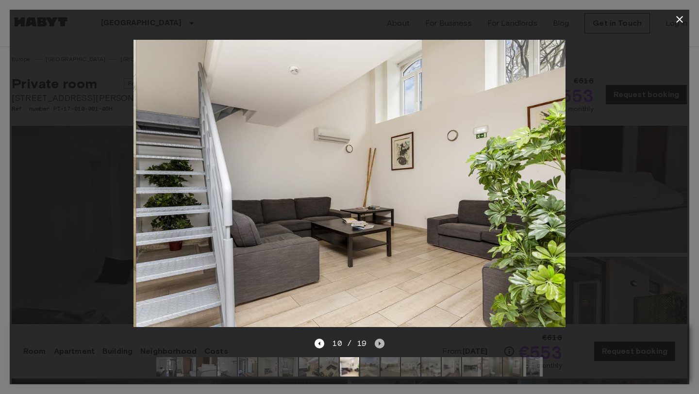
click at [376, 342] on icon "Next image" at bounding box center [380, 344] width 10 height 10
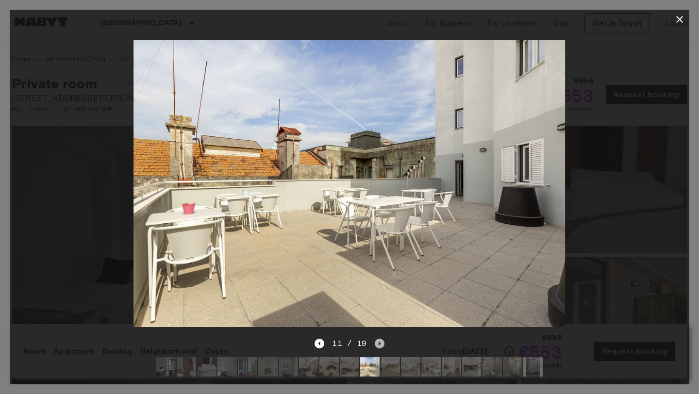
click at [376, 342] on icon "Next image" at bounding box center [380, 344] width 10 height 10
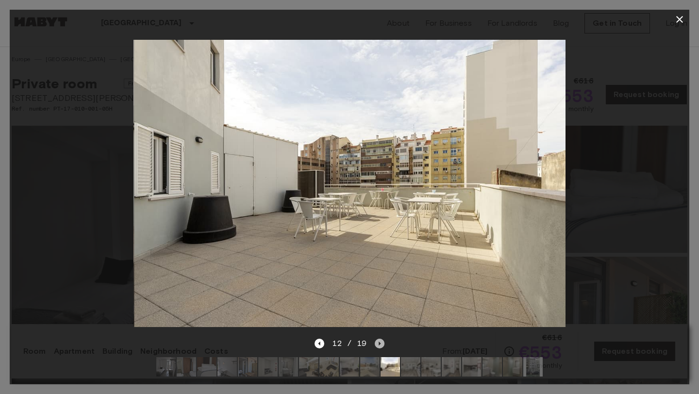
click at [376, 342] on icon "Next image" at bounding box center [380, 344] width 10 height 10
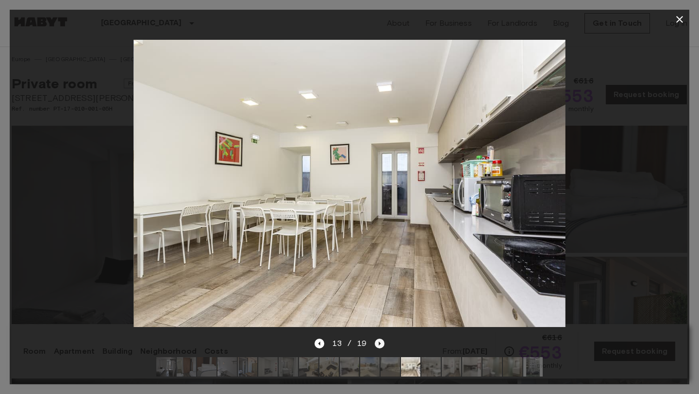
click at [376, 342] on icon "Next image" at bounding box center [380, 344] width 10 height 10
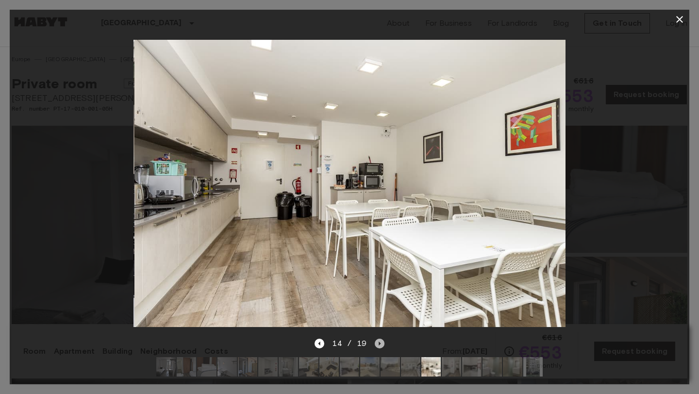
click at [376, 342] on icon "Next image" at bounding box center [380, 344] width 10 height 10
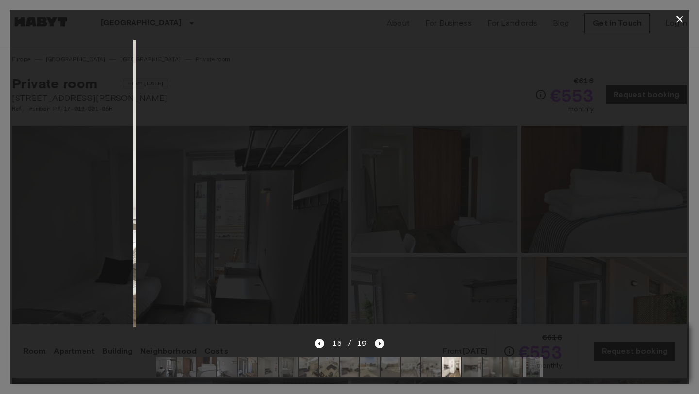
click at [376, 342] on icon "Next image" at bounding box center [380, 344] width 10 height 10
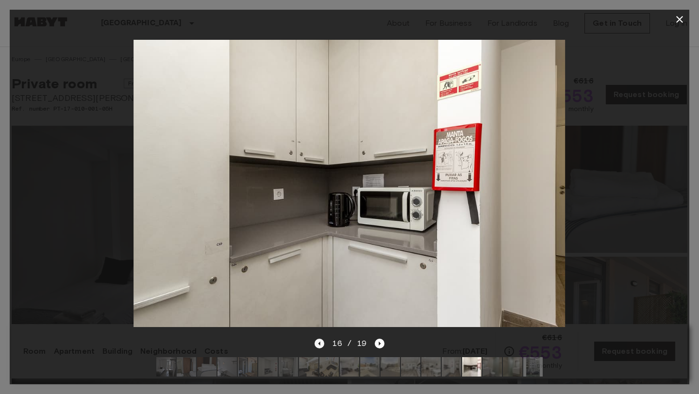
click at [322, 345] on icon "Previous image" at bounding box center [320, 344] width 10 height 10
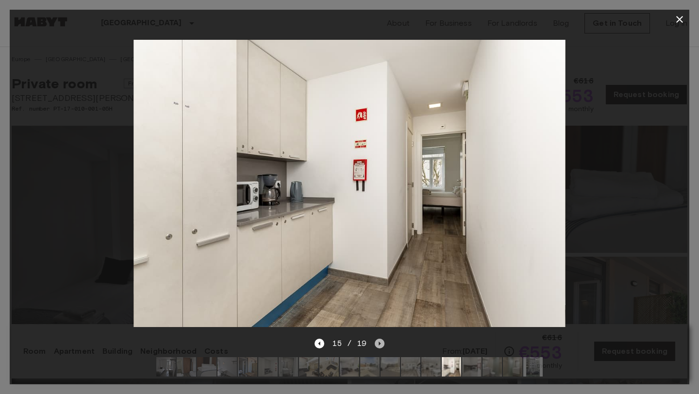
click at [378, 345] on icon "Next image" at bounding box center [380, 344] width 10 height 10
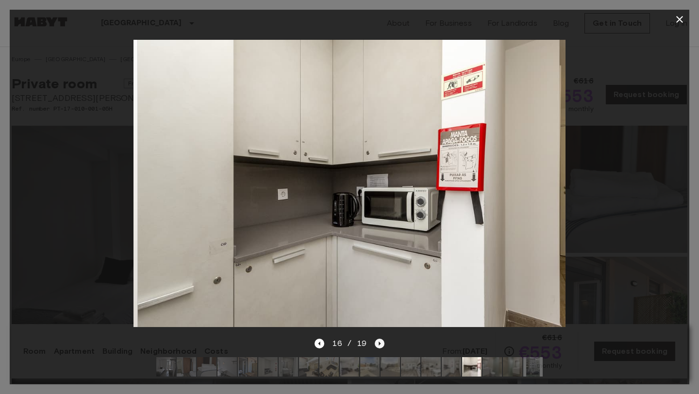
click at [378, 345] on icon "Next image" at bounding box center [380, 344] width 10 height 10
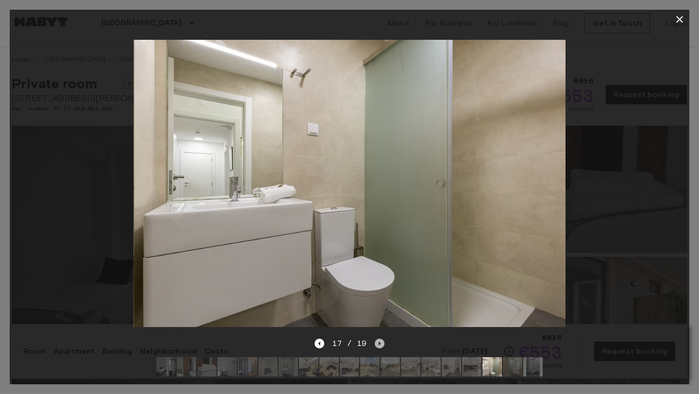
click at [378, 345] on icon "Next image" at bounding box center [380, 344] width 10 height 10
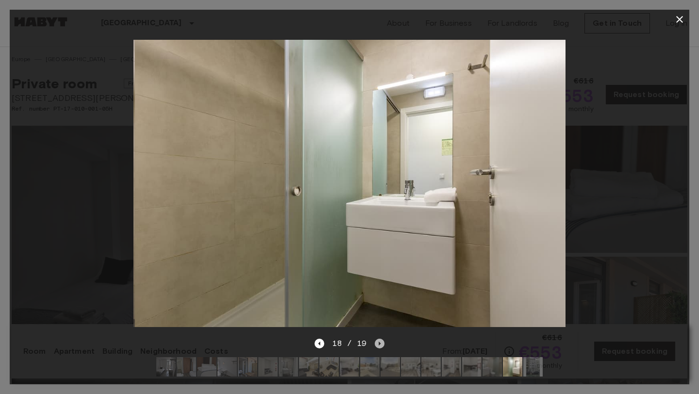
click at [378, 345] on icon "Next image" at bounding box center [380, 344] width 10 height 10
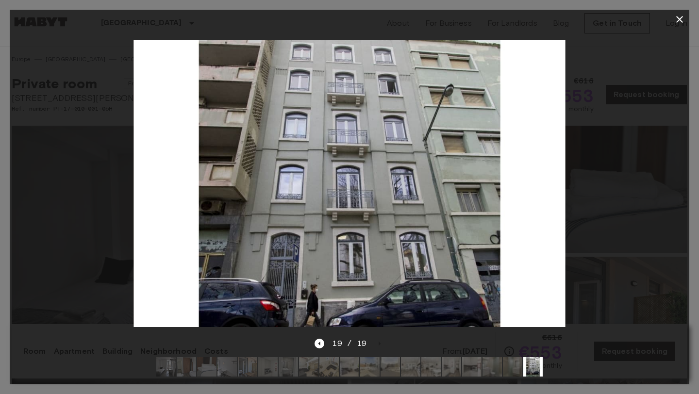
click at [680, 17] on icon "button" at bounding box center [680, 20] width 12 height 12
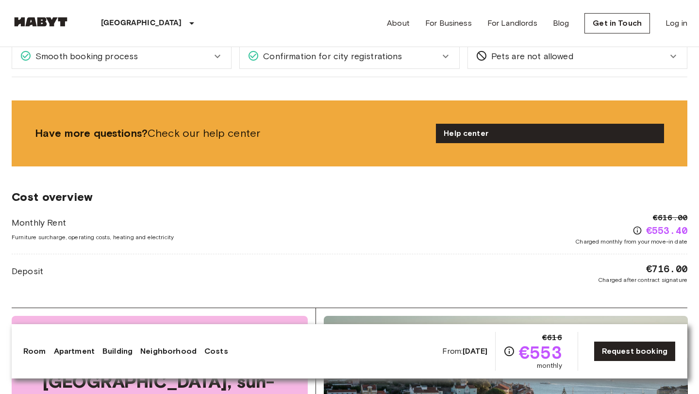
scroll to position [1256, 0]
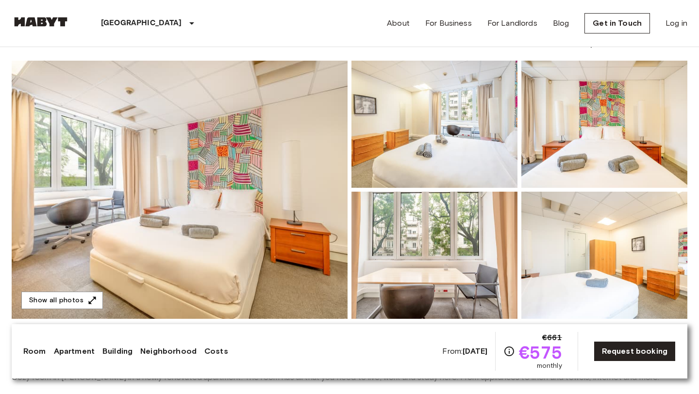
scroll to position [33, 0]
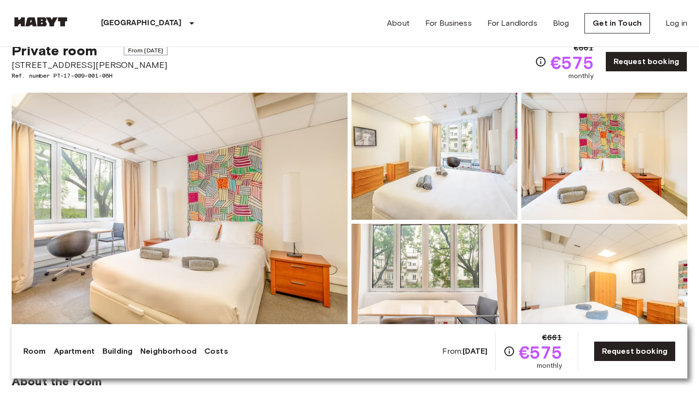
click at [283, 223] on img at bounding box center [180, 222] width 336 height 258
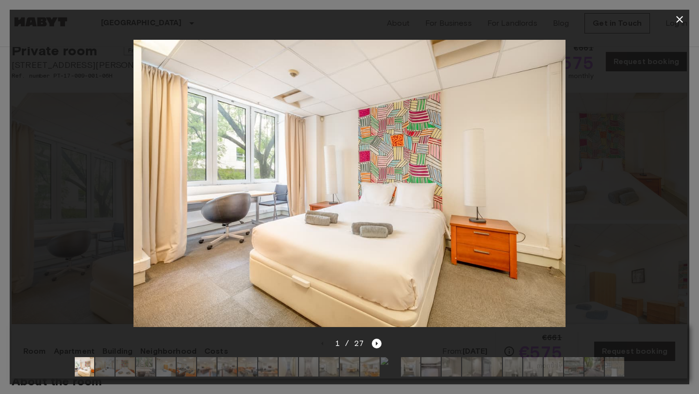
click at [380, 349] on div "1 / 27" at bounding box center [350, 344] width 65 height 12
click at [378, 346] on icon "Next image" at bounding box center [377, 344] width 10 height 10
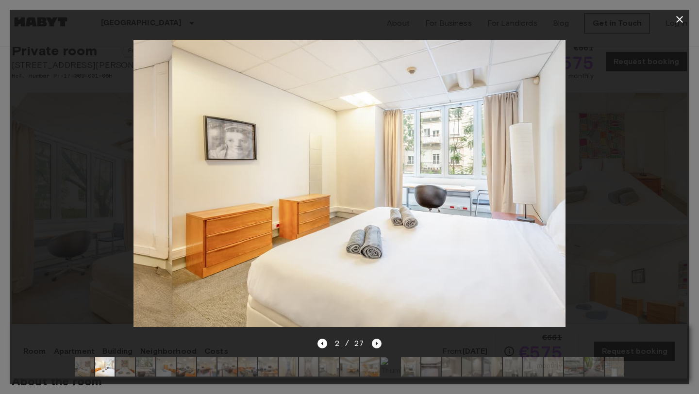
click at [378, 346] on icon "Next image" at bounding box center [377, 344] width 10 height 10
